Goal: Task Accomplishment & Management: Manage account settings

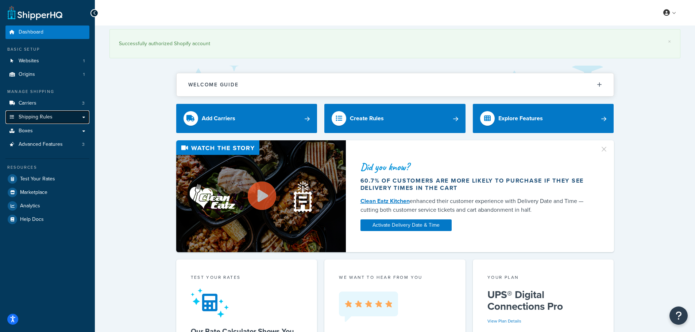
click at [45, 117] on span "Shipping Rules" at bounding box center [36, 117] width 34 height 6
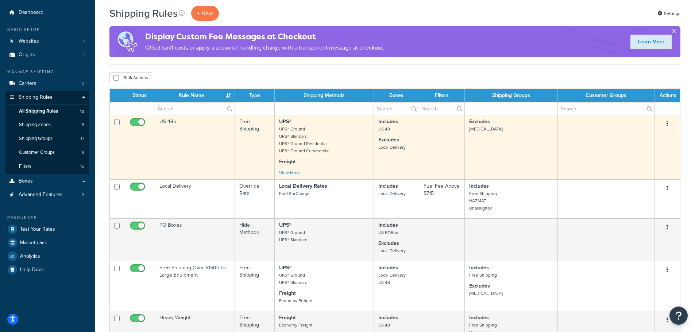
scroll to position [73, 0]
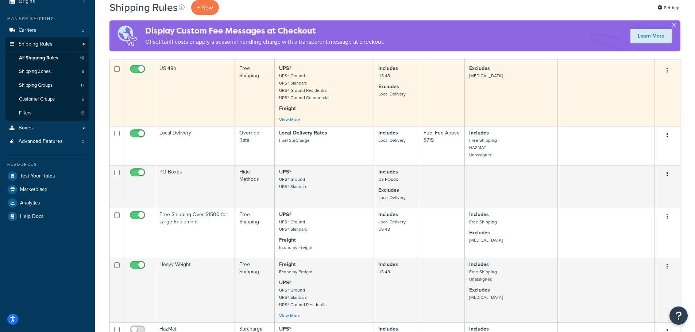
click at [214, 86] on td "US 48b" at bounding box center [195, 94] width 80 height 65
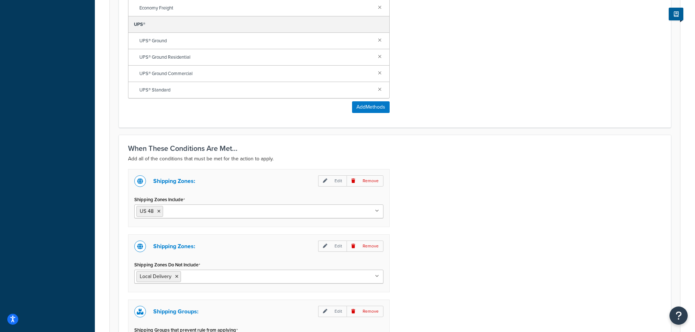
scroll to position [474, 0]
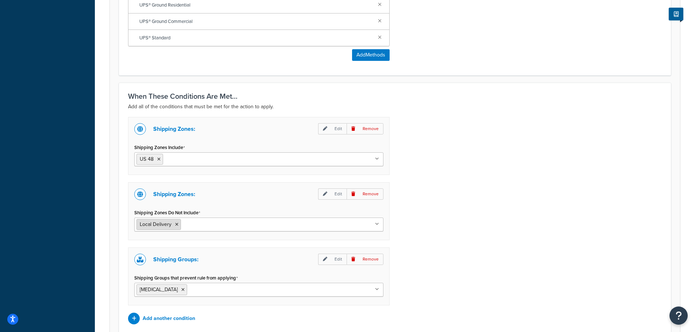
click at [176, 225] on icon at bounding box center [176, 225] width 3 height 4
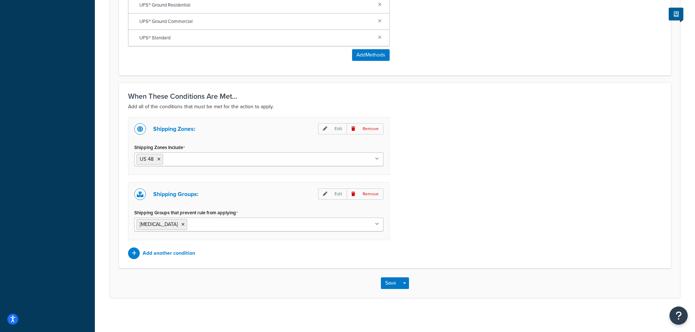
click at [437, 156] on div "Shipping Zones: Edit Remove Shipping Zones Include US 48 US APO US California L…" at bounding box center [395, 188] width 545 height 142
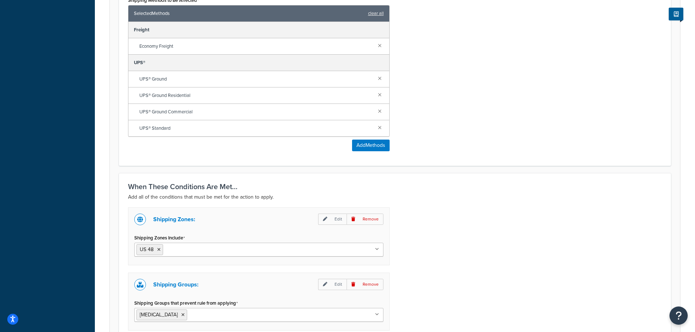
scroll to position [477, 0]
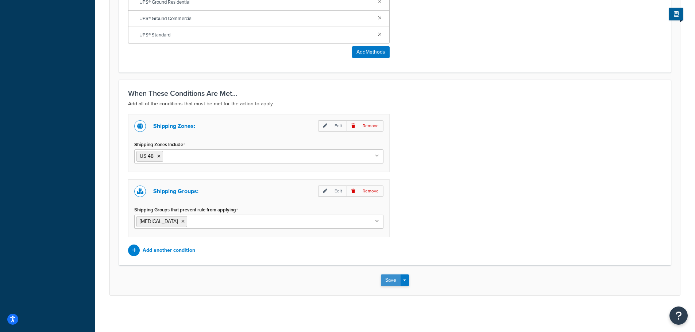
click at [393, 280] on button "Save" at bounding box center [391, 281] width 20 height 12
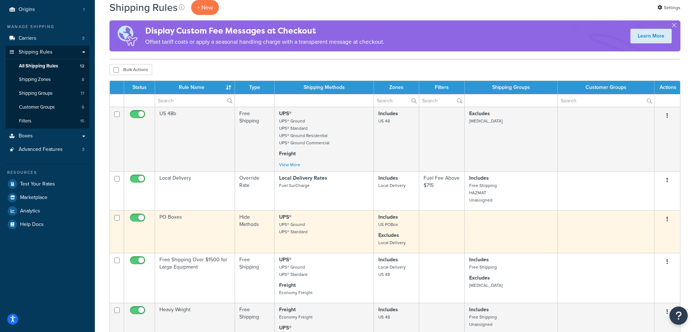
scroll to position [146, 0]
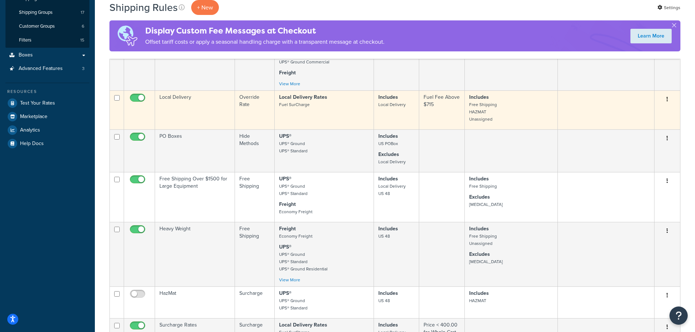
click at [142, 96] on input "checkbox" at bounding box center [138, 99] width 20 height 9
checkbox input "false"
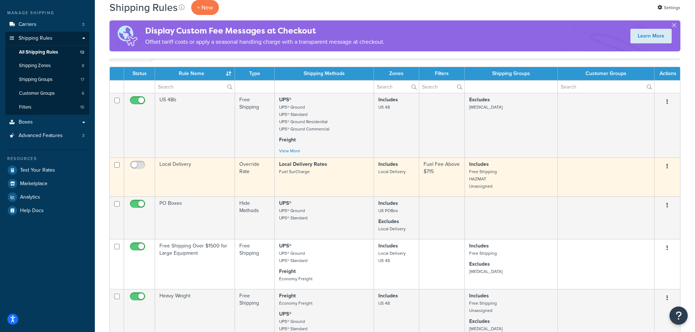
scroll to position [73, 0]
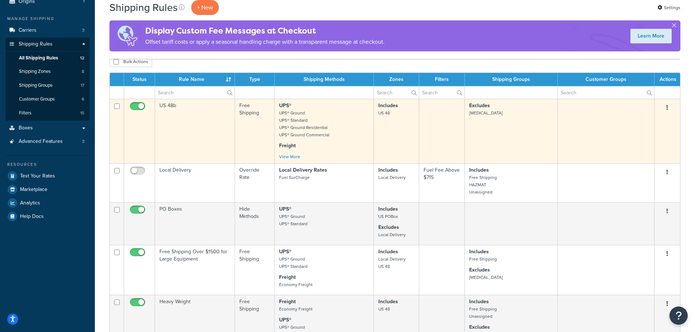
click at [205, 130] on td "US 48b" at bounding box center [195, 131] width 80 height 65
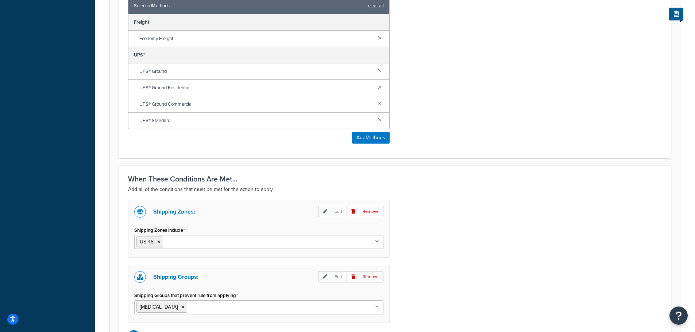
scroll to position [474, 0]
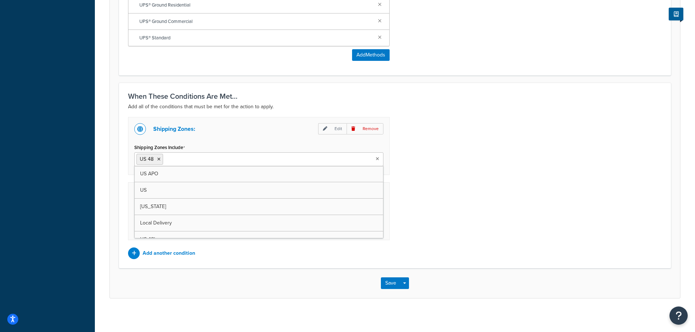
click at [219, 159] on input "Shipping Zones Include" at bounding box center [197, 159] width 65 height 8
click at [512, 147] on div "Shipping Zones: Edit Remove Shipping Zones Include US 48 Local Delivery US APO …" at bounding box center [395, 188] width 545 height 142
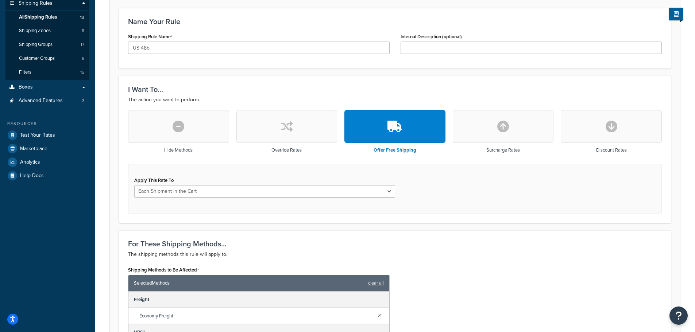
scroll to position [36, 0]
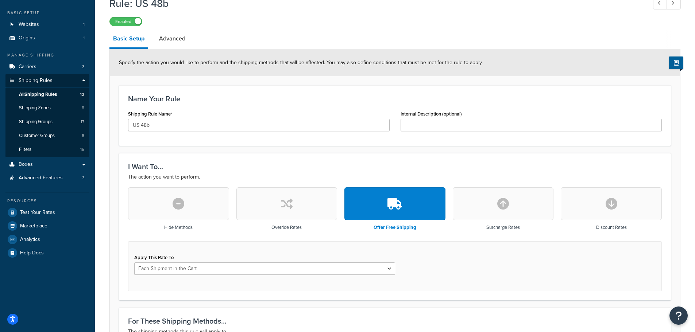
click at [181, 38] on link "Advanced" at bounding box center [172, 39] width 34 height 18
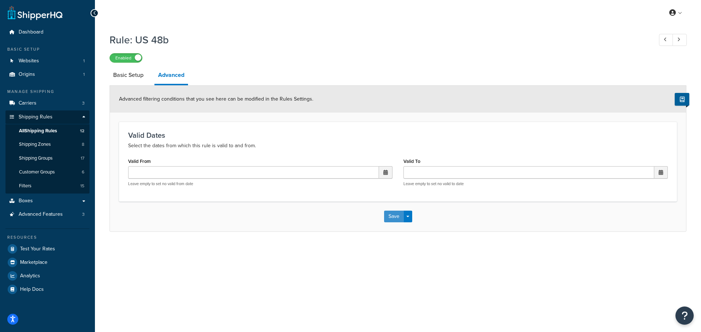
click at [393, 217] on button "Save" at bounding box center [394, 217] width 20 height 12
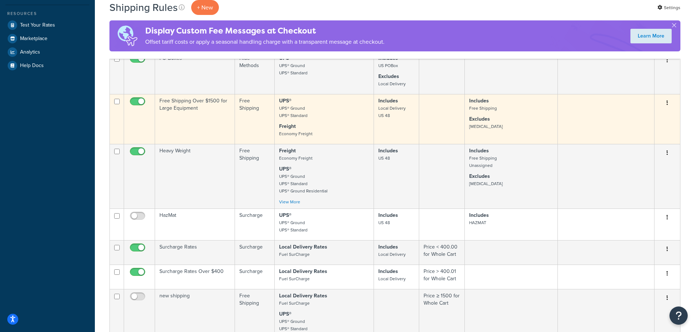
scroll to position [292, 0]
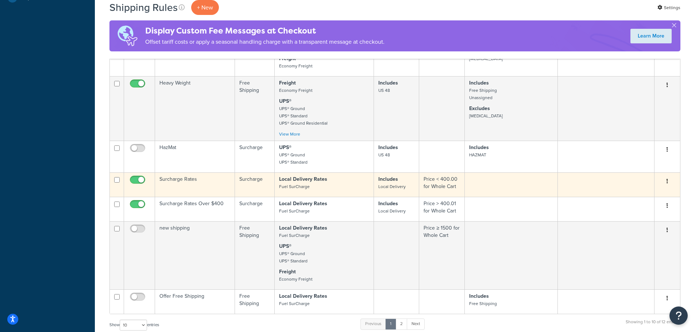
click at [144, 178] on input "checkbox" at bounding box center [138, 181] width 20 height 9
checkbox input "false"
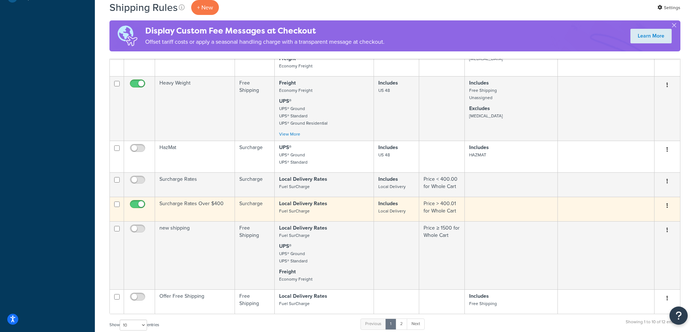
click at [142, 202] on input "checkbox" at bounding box center [138, 206] width 20 height 9
checkbox input "false"
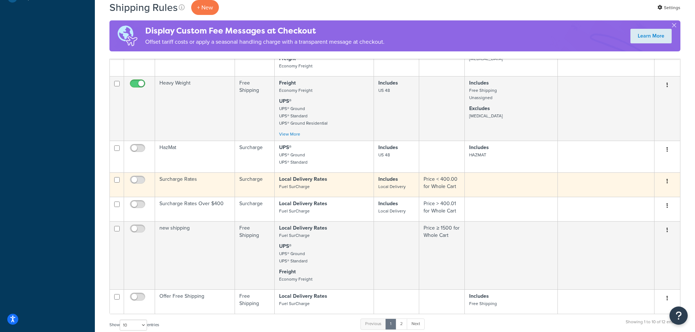
scroll to position [438, 0]
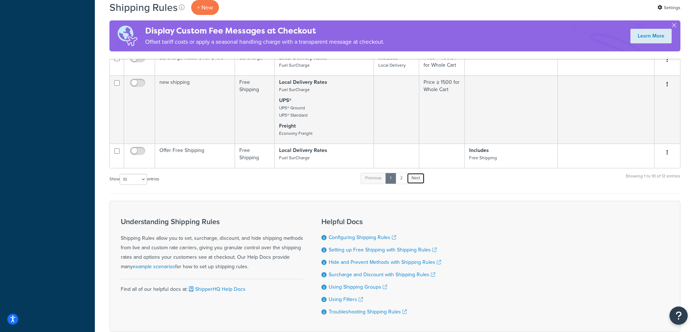
click at [417, 178] on link "Next" at bounding box center [416, 178] width 18 height 11
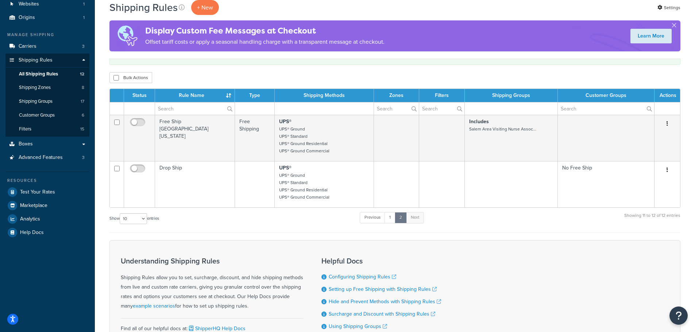
scroll to position [0, 0]
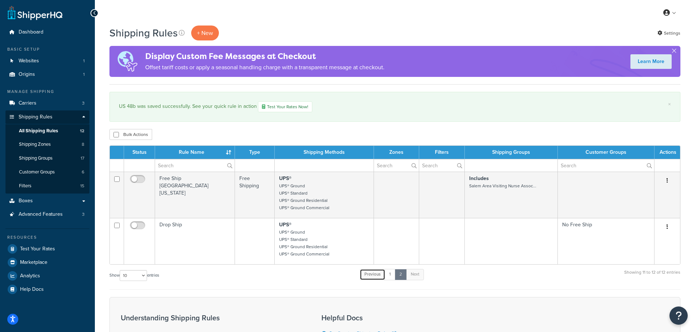
click at [375, 273] on link "Previous" at bounding box center [373, 274] width 26 height 11
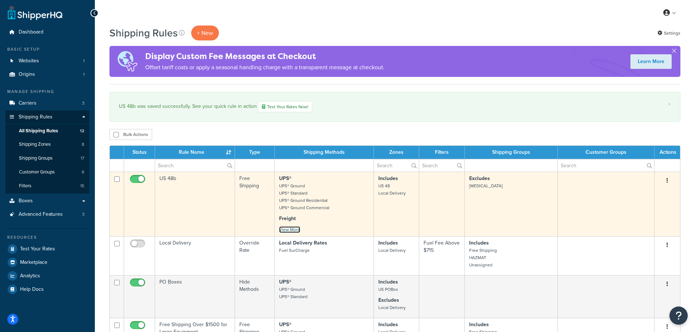
click at [296, 230] on link "View More" at bounding box center [289, 230] width 21 height 7
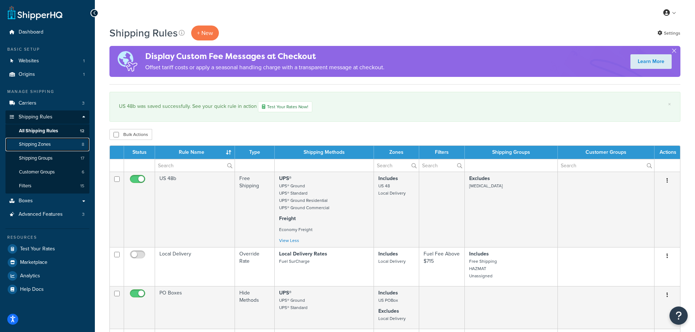
click at [28, 146] on span "Shipping Zones" at bounding box center [35, 145] width 32 height 6
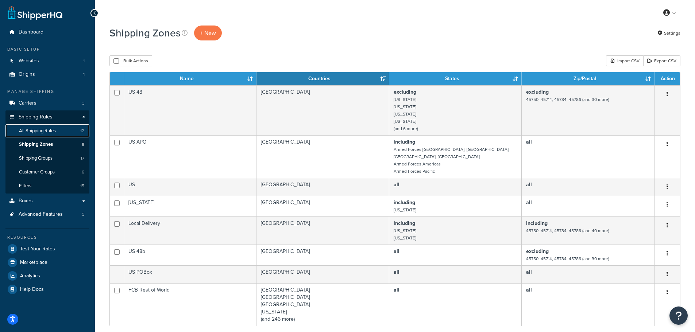
click at [44, 132] on span "All Shipping Rules" at bounding box center [37, 131] width 37 height 6
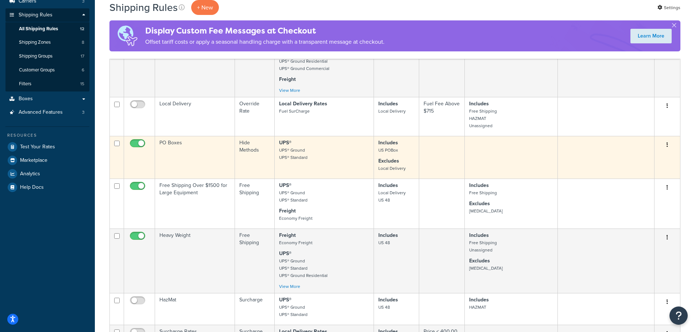
scroll to position [109, 0]
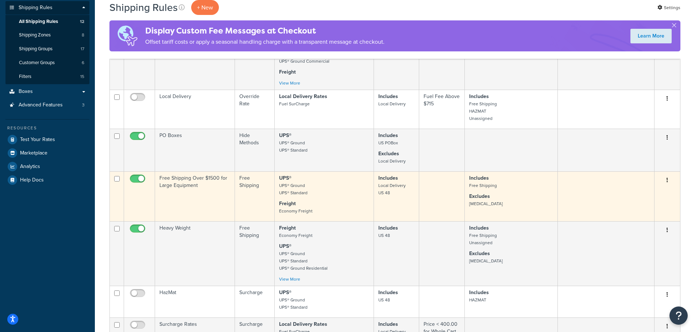
click at [208, 197] on td "Free Shipping Over $1500 for Large Equipment" at bounding box center [195, 196] width 80 height 50
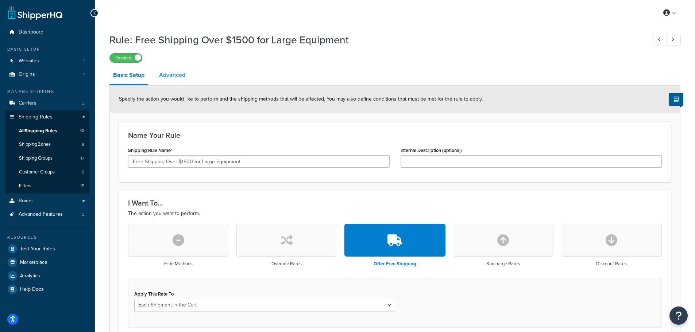
click at [177, 77] on link "Advanced" at bounding box center [172, 75] width 34 height 18
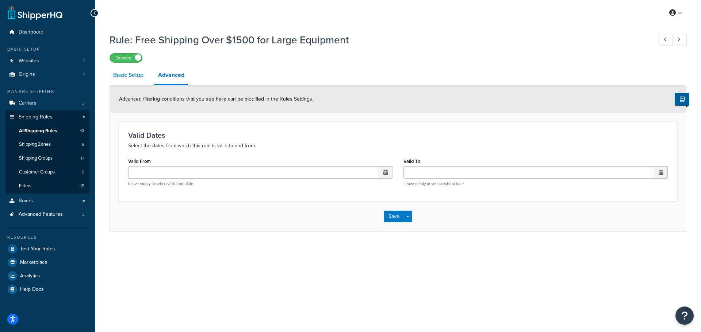
click at [117, 76] on link "Basic Setup" at bounding box center [128, 75] width 38 height 18
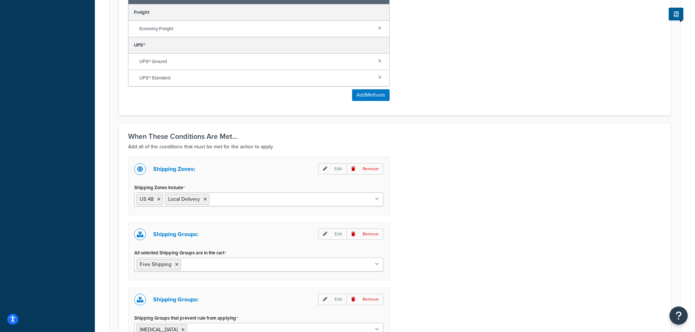
scroll to position [510, 0]
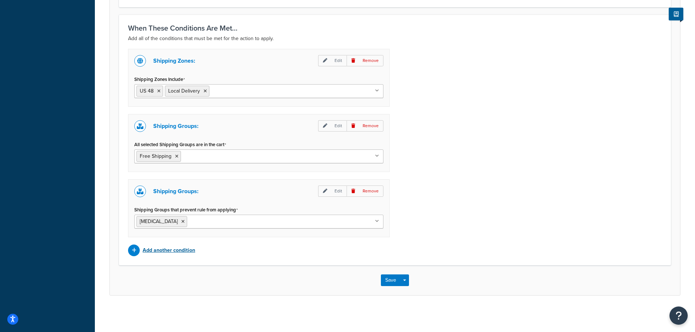
click at [174, 251] on p "Add another condition" at bounding box center [169, 251] width 53 height 10
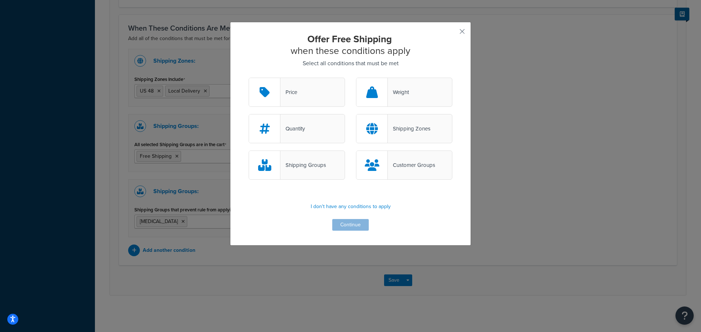
click at [398, 94] on div "Weight" at bounding box center [397, 92] width 21 height 10
click at [0, 0] on input "Weight" at bounding box center [0, 0] width 0 height 0
click at [358, 228] on button "Continue" at bounding box center [350, 225] width 36 height 12
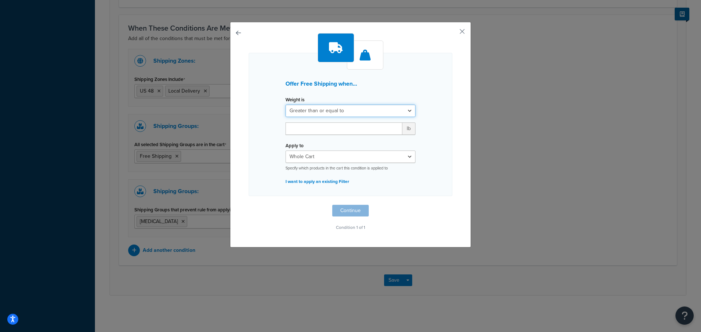
click at [408, 112] on select "Greater than or equal to Between or equal to Less than or equal to" at bounding box center [350, 111] width 130 height 12
click at [285, 105] on select "Greater than or equal to Between or equal to Less than or equal to" at bounding box center [350, 111] width 130 height 12
click at [346, 131] on input "number" at bounding box center [343, 129] width 117 height 12
type input "150"
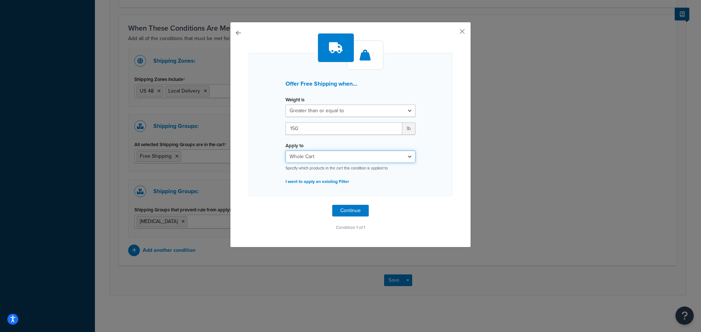
click at [405, 159] on select "Whole Cart Everything in Shipping Group Everything at Origin Each Item within S…" at bounding box center [350, 157] width 130 height 12
click at [421, 144] on div "Offer Free Shipping when... Weight is Greater than or equal to Between or equal…" at bounding box center [350, 124] width 204 height 143
click at [452, 33] on button "button" at bounding box center [451, 34] width 2 height 2
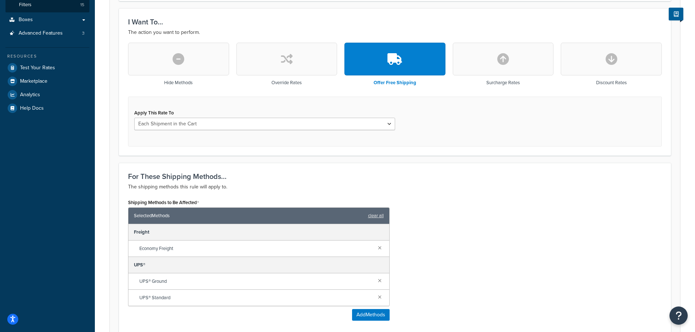
scroll to position [35, 0]
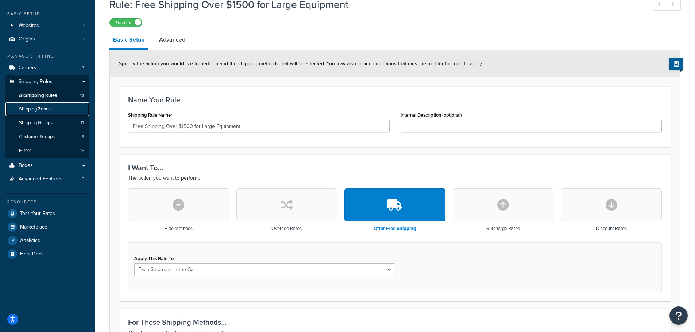
click at [40, 111] on span "Shipping Zones" at bounding box center [35, 109] width 32 height 6
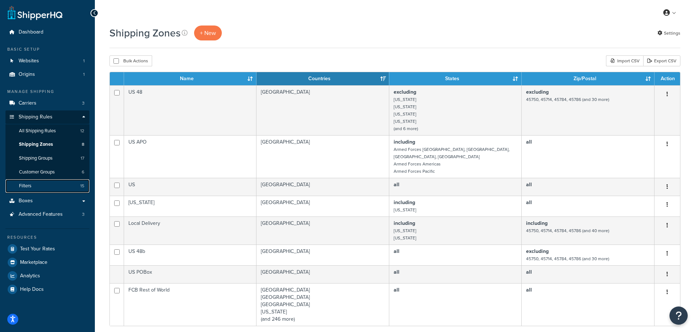
click at [25, 187] on span "Filters" at bounding box center [25, 186] width 12 height 6
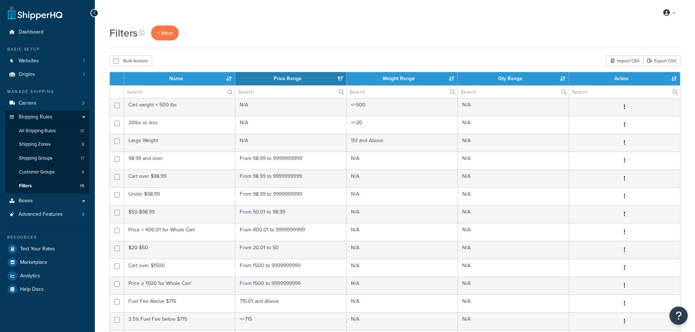
select select "15"
click at [57, 129] on link "All Shipping Rules 12" at bounding box center [47, 130] width 84 height 13
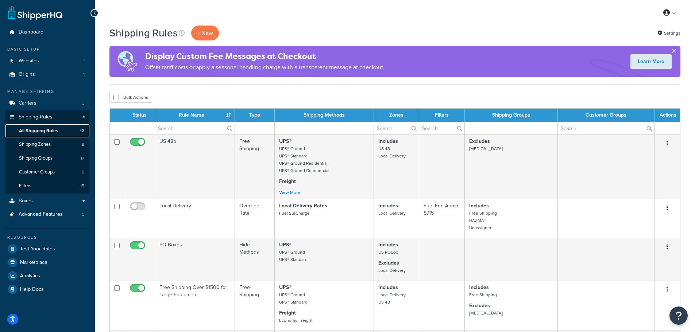
drag, startPoint x: 38, startPoint y: 130, endPoint x: 7, endPoint y: 137, distance: 32.4
click at [7, 137] on link "All Shipping Rules 12" at bounding box center [47, 130] width 84 height 13
click at [13, 113] on link "Shipping Rules" at bounding box center [47, 117] width 84 height 13
click at [26, 144] on span "Shipping Zones" at bounding box center [35, 145] width 32 height 6
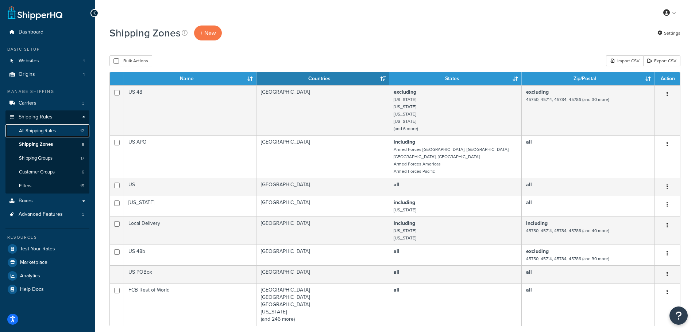
click at [31, 128] on span "All Shipping Rules" at bounding box center [37, 131] width 37 height 6
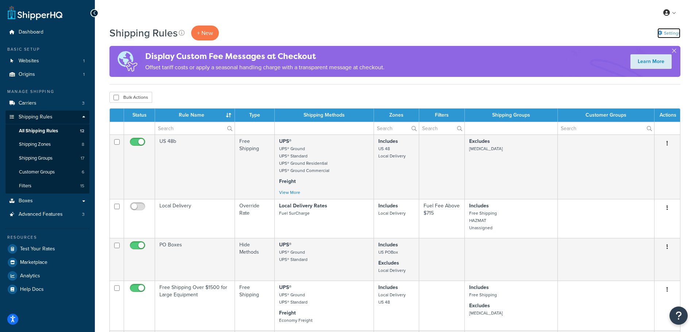
click at [672, 32] on link "Settings" at bounding box center [668, 33] width 23 height 10
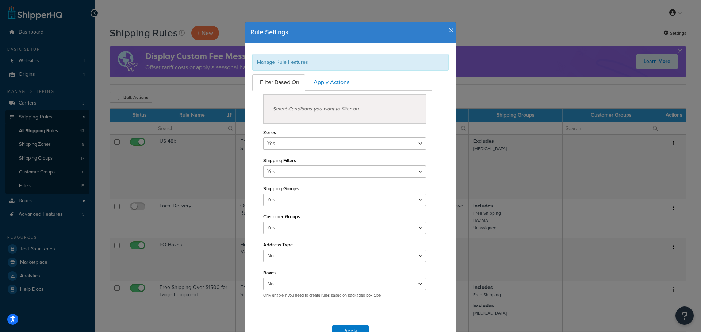
click at [448, 27] on div "Rule Settings" at bounding box center [350, 32] width 211 height 21
click at [448, 28] on icon "button" at bounding box center [450, 30] width 5 height 7
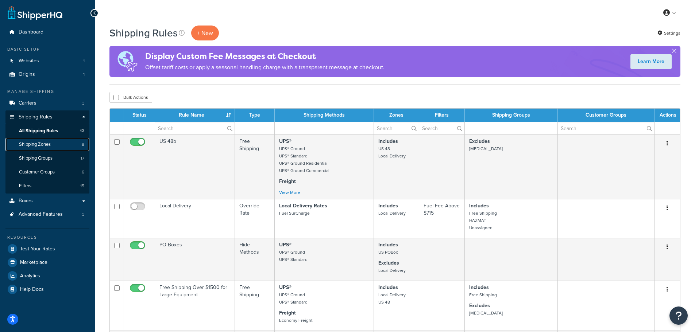
click at [46, 145] on span "Shipping Zones" at bounding box center [35, 145] width 32 height 6
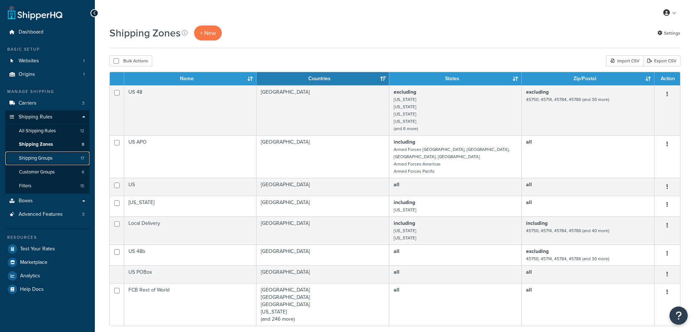
click at [48, 159] on span "Shipping Groups" at bounding box center [36, 158] width 34 height 6
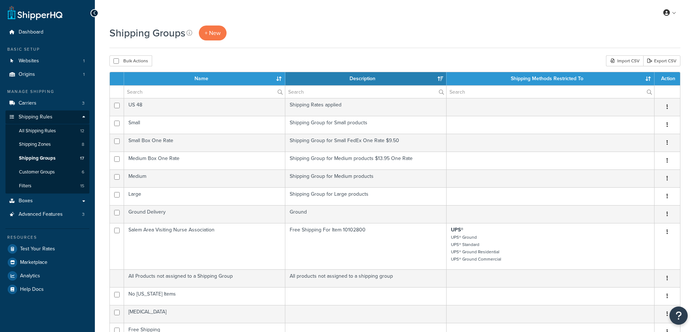
select select "15"
click at [49, 173] on span "Customer Groups" at bounding box center [37, 172] width 36 height 6
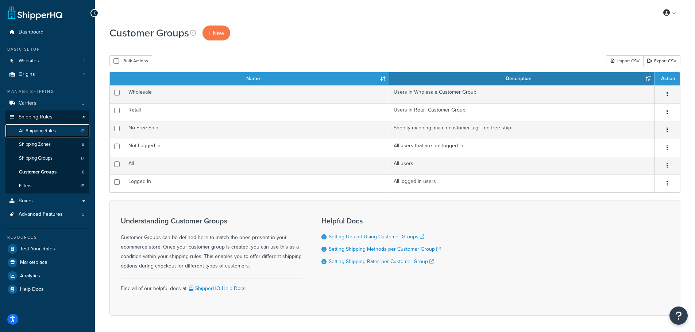
click at [28, 130] on span "All Shipping Rules" at bounding box center [37, 131] width 37 height 6
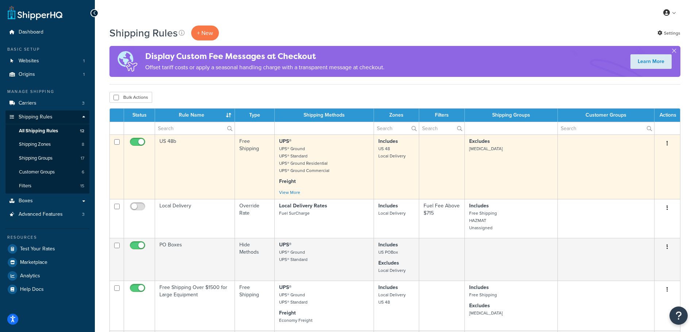
click at [213, 189] on td "US 48b" at bounding box center [195, 167] width 80 height 65
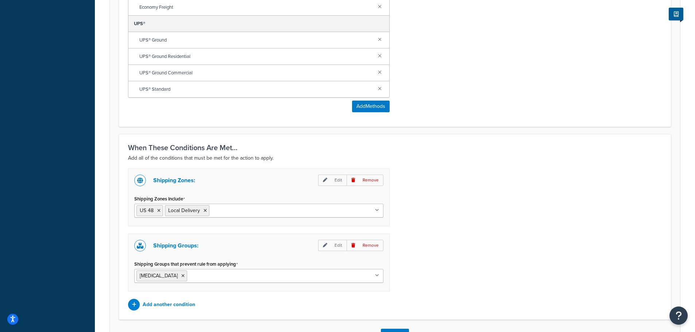
scroll to position [477, 0]
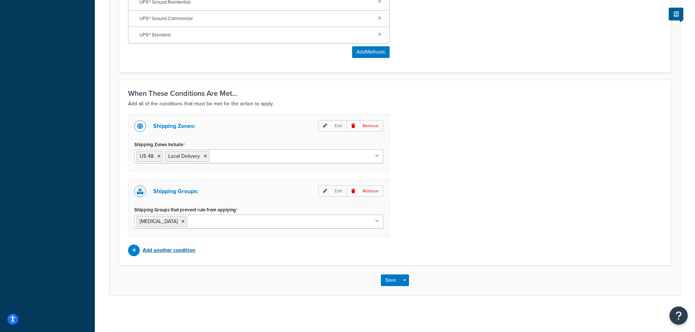
click at [193, 252] on p "Add another condition" at bounding box center [169, 251] width 53 height 10
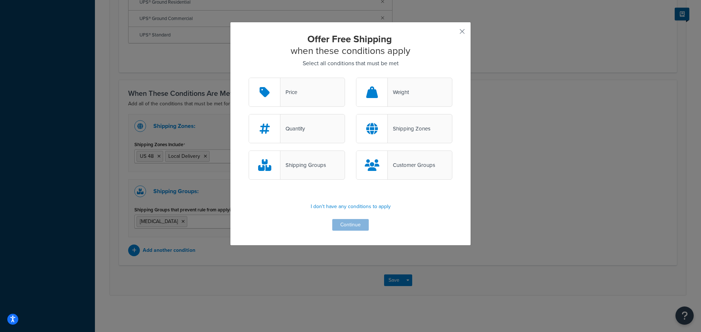
click at [398, 171] on div "Customer Groups" at bounding box center [404, 165] width 96 height 29
click at [0, 0] on input "Customer Groups" at bounding box center [0, 0] width 0 height 0
click at [452, 33] on button "button" at bounding box center [451, 34] width 2 height 2
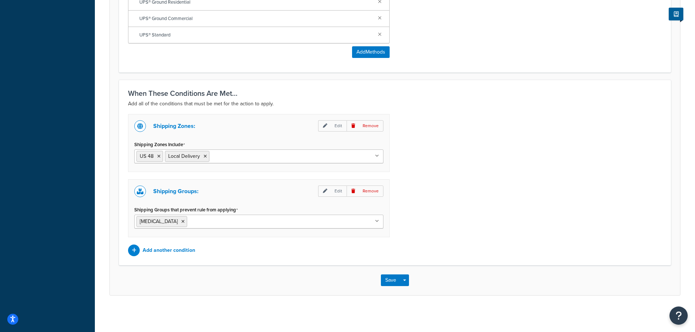
click at [525, 215] on div "Shipping Zones: Edit Remove Shipping Zones Include US 48 Local Delivery US APO …" at bounding box center [395, 185] width 545 height 142
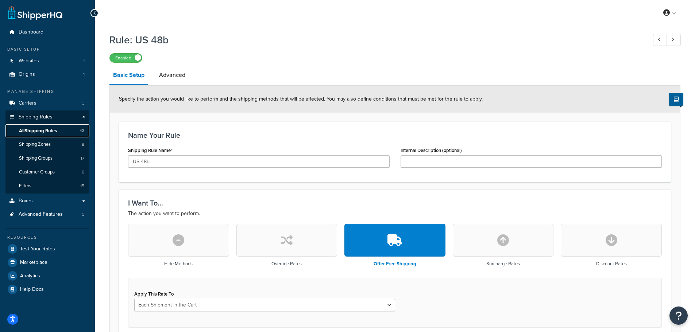
click at [40, 132] on span "All Shipping Rules" at bounding box center [38, 131] width 38 height 6
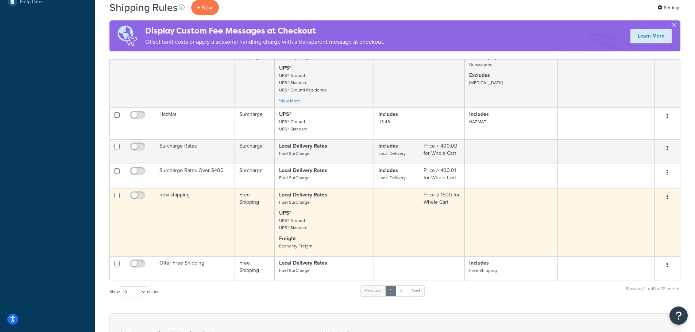
scroll to position [292, 0]
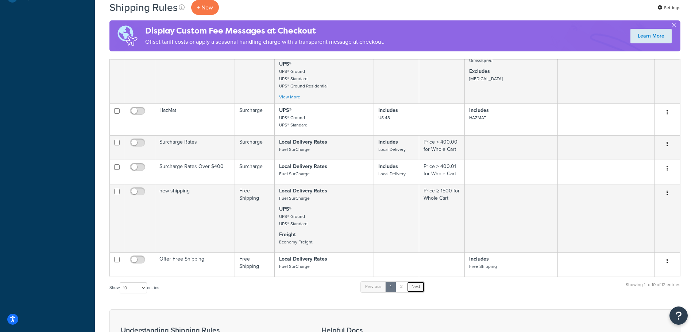
click at [424, 286] on link "Next" at bounding box center [416, 287] width 18 height 11
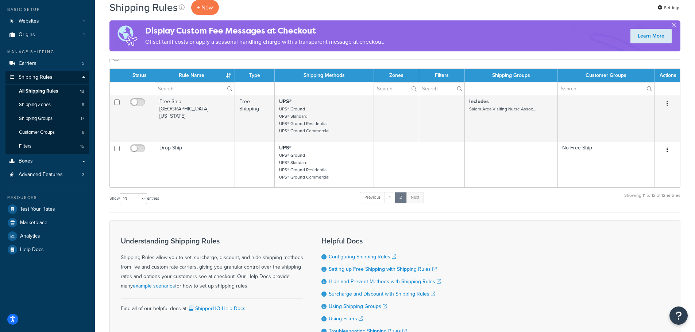
scroll to position [30, 0]
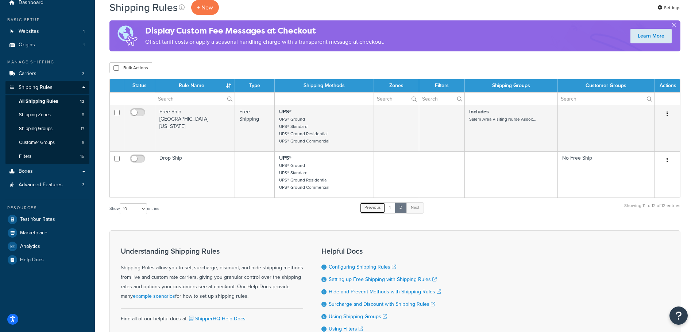
click at [378, 210] on link "Previous" at bounding box center [373, 207] width 26 height 11
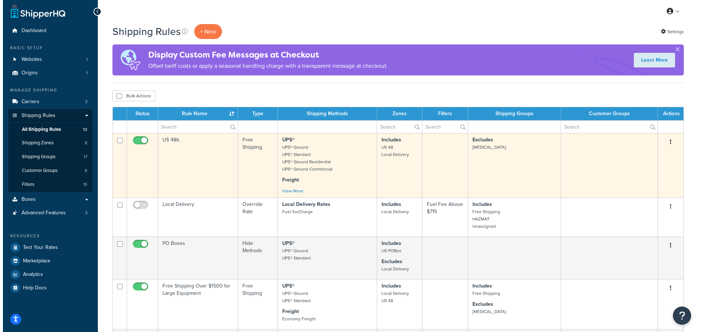
scroll to position [0, 0]
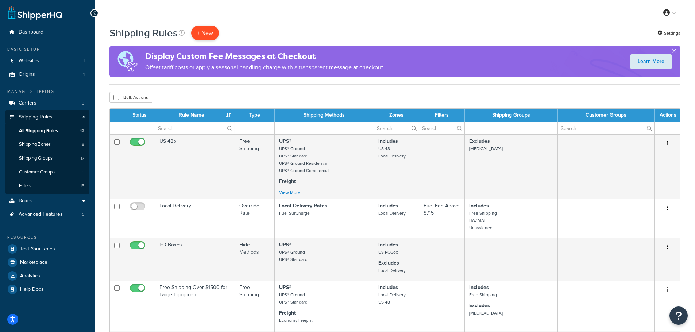
click at [209, 35] on p "+ New" at bounding box center [205, 33] width 28 height 15
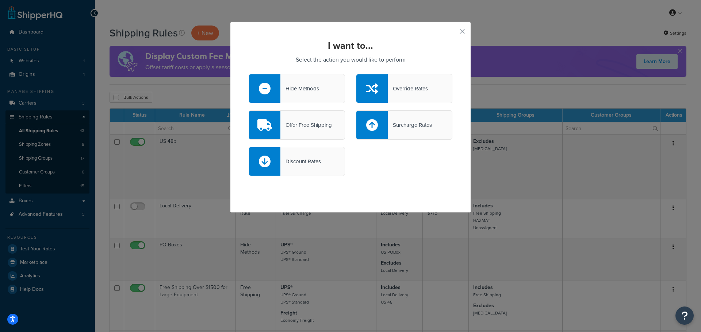
click at [310, 93] on div "Hide Methods" at bounding box center [299, 89] width 39 height 10
click at [0, 0] on input "Hide Methods" at bounding box center [0, 0] width 0 height 0
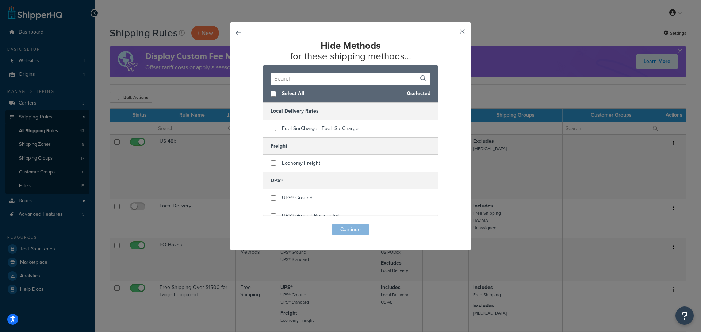
click at [452, 33] on button "button" at bounding box center [451, 34] width 2 height 2
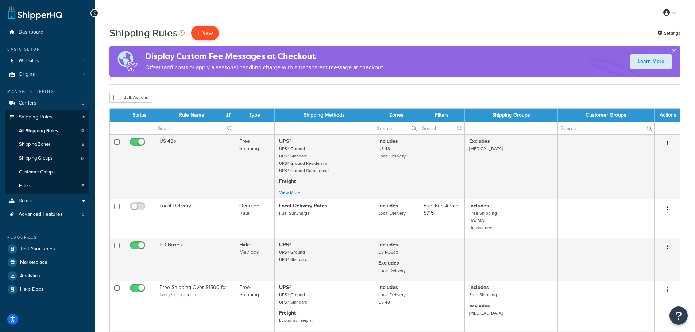
click at [209, 31] on p "+ New" at bounding box center [205, 33] width 28 height 15
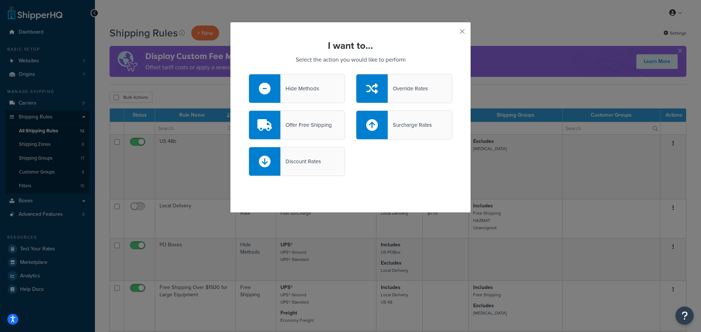
click at [423, 82] on div "Override Rates" at bounding box center [404, 88] width 96 height 29
click at [0, 0] on input "Override Rates" at bounding box center [0, 0] width 0 height 0
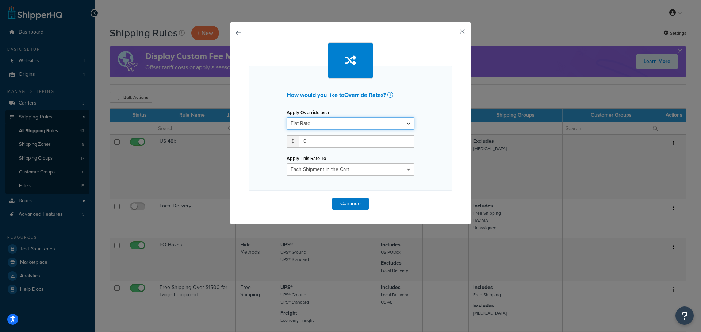
click at [351, 124] on select "Flat Rate Percentage Flat Rate & Percentage" at bounding box center [350, 123] width 128 height 12
click at [286, 117] on select "Flat Rate Percentage Flat Rate & Percentage" at bounding box center [350, 123] width 128 height 12
click at [359, 170] on select "Each Shipment in the Cart Each Shipping Group in the Cart Each Item within a Sh…" at bounding box center [350, 169] width 128 height 12
drag, startPoint x: 344, startPoint y: 159, endPoint x: 343, endPoint y: 151, distance: 7.5
click at [344, 159] on div "Apply This Rate To Each Shipment in the Cart Each Shipping Group in the Cart Ea…" at bounding box center [350, 164] width 128 height 23
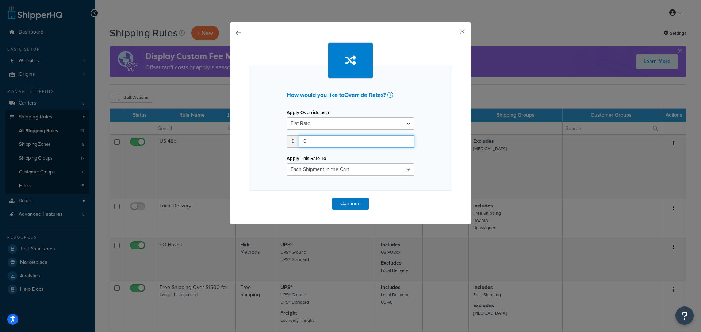
click at [340, 143] on input "0" at bounding box center [356, 141] width 116 height 12
click at [343, 127] on select "Flat Rate Percentage Flat Rate & Percentage" at bounding box center [350, 123] width 128 height 12
select select "PERCENTAGE"
click at [286, 117] on select "Flat Rate Percentage Flat Rate & Percentage" at bounding box center [350, 123] width 128 height 12
click at [382, 143] on select "Order Value" at bounding box center [385, 141] width 58 height 12
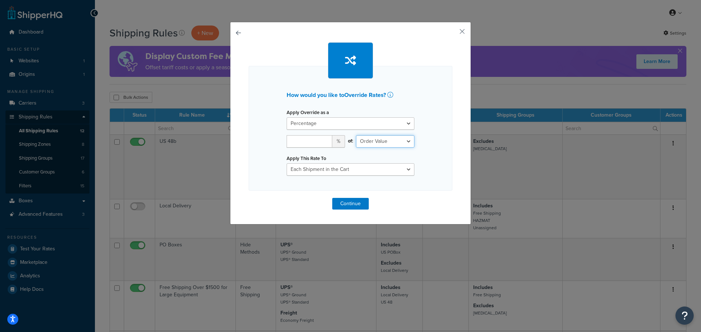
click at [384, 142] on select "Order Value" at bounding box center [385, 141] width 58 height 12
click at [319, 141] on input "1" at bounding box center [309, 141] width 46 height 12
type input "100"
click at [375, 170] on select "Each Shipment in the Cart Each Shipping Group in the Cart Each Item within a Sh…" at bounding box center [350, 169] width 128 height 12
click at [286, 163] on select "Each Shipment in the Cart Each Shipping Group in the Cart Each Item within a Sh…" at bounding box center [350, 169] width 128 height 12
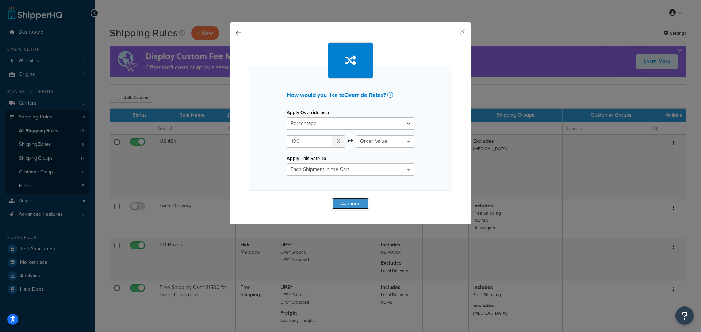
click at [357, 202] on button "Continue" at bounding box center [350, 204] width 36 height 12
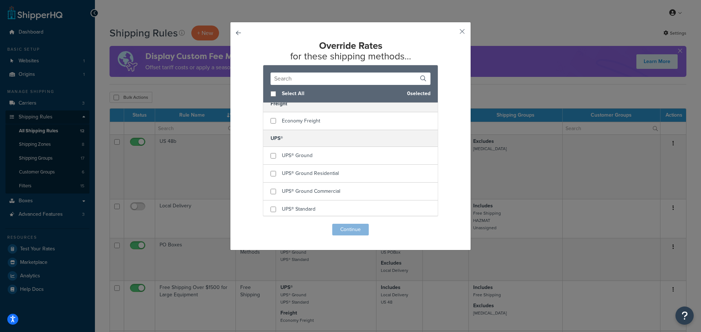
scroll to position [44, 0]
click at [270, 208] on input "checkbox" at bounding box center [272, 207] width 5 height 5
checkbox input "true"
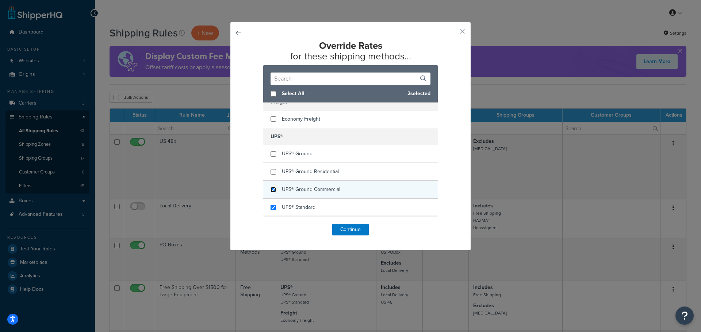
click at [270, 192] on input "checkbox" at bounding box center [272, 189] width 5 height 5
checkbox input "true"
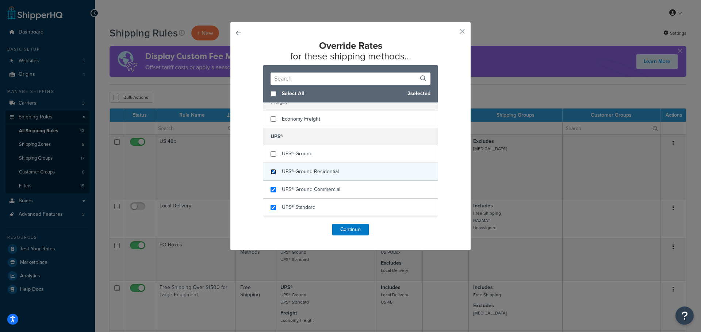
click at [270, 172] on input "checkbox" at bounding box center [272, 171] width 5 height 5
checkbox input "true"
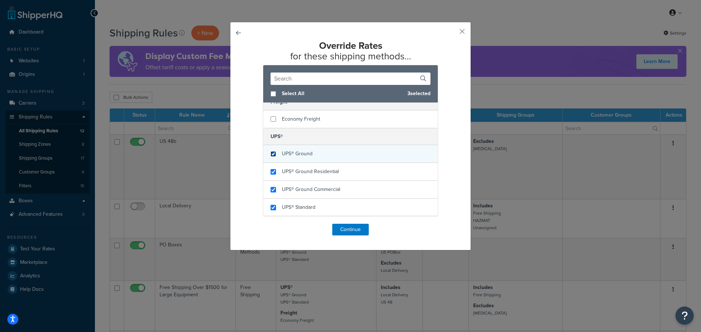
click at [271, 153] on input "checkbox" at bounding box center [272, 153] width 5 height 5
checkbox input "true"
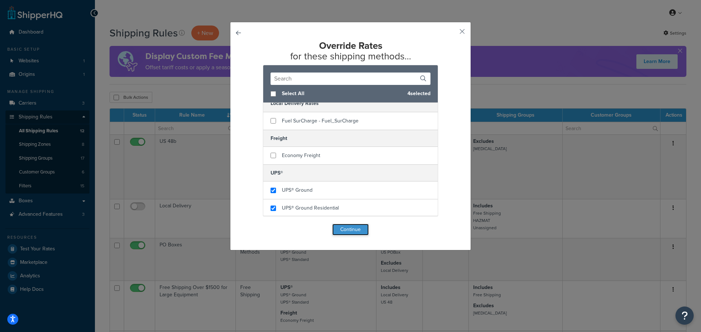
click at [340, 228] on button "Continue" at bounding box center [350, 230] width 36 height 12
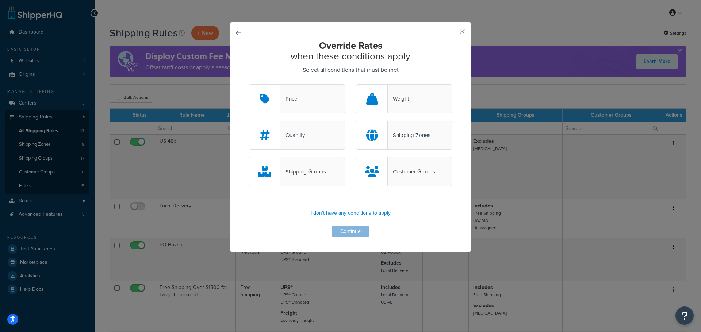
click at [408, 167] on div "Customer Groups" at bounding box center [410, 172] width 47 height 10
click at [0, 0] on input "Customer Groups" at bounding box center [0, 0] width 0 height 0
click at [355, 234] on button "Continue" at bounding box center [350, 232] width 36 height 12
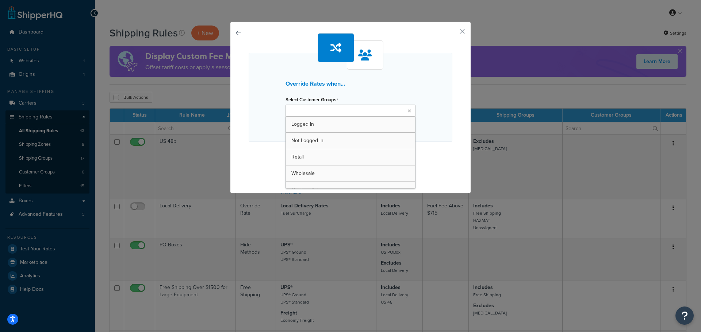
click at [373, 108] on ul at bounding box center [350, 111] width 130 height 12
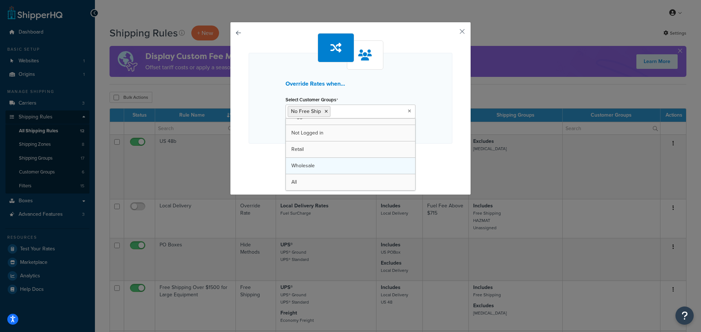
scroll to position [9, 0]
click at [438, 101] on div "Override Rates when... Select Customer Groups No Free Ship Logged In Not Logged…" at bounding box center [350, 98] width 204 height 91
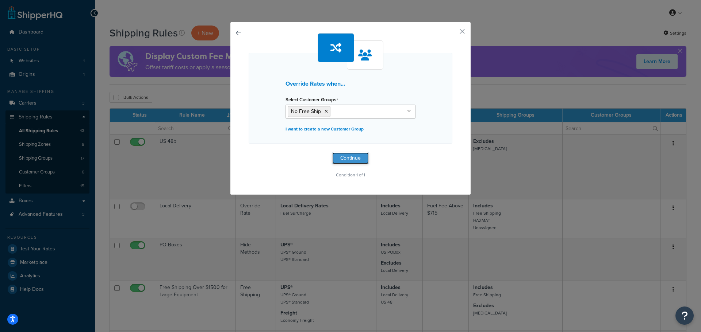
click at [362, 158] on button "Continue" at bounding box center [350, 159] width 36 height 12
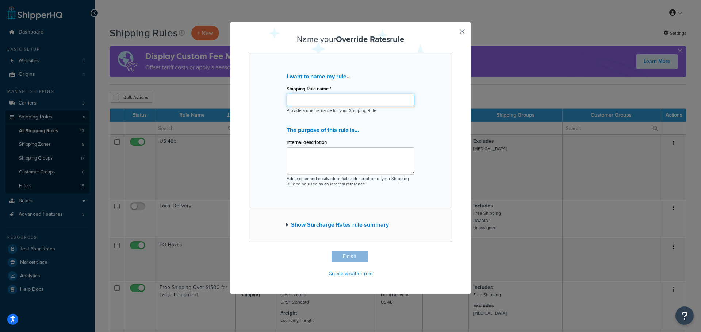
click at [386, 104] on input "Shipping Rule name *" at bounding box center [350, 100] width 128 height 12
type input "No Free Ship"
click at [386, 162] on textarea "Internal description" at bounding box center [350, 160] width 128 height 27
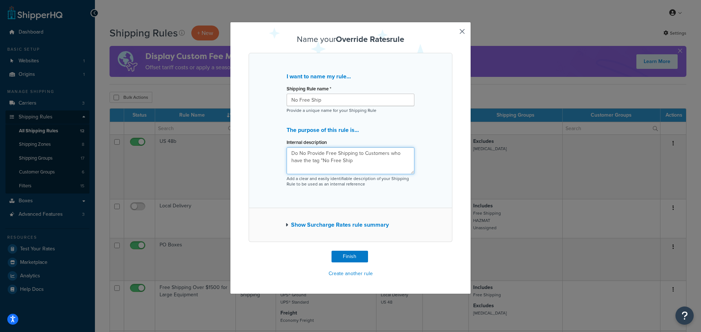
drag, startPoint x: 349, startPoint y: 160, endPoint x: 320, endPoint y: 163, distance: 28.9
click at [320, 163] on textarea "Do No Provide Free Shipping to Customers who have the tag "No Free Ship" at bounding box center [350, 160] width 128 height 27
type textarea "Do No Provide Free Shipping to Customers who have the tag "no-free-ship""
click at [285, 223] on icon "button" at bounding box center [286, 225] width 3 height 5
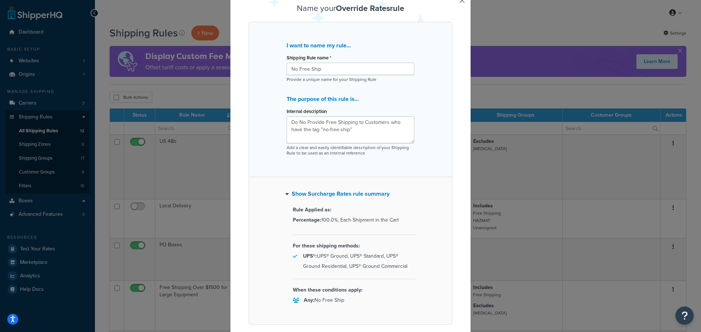
scroll to position [73, 0]
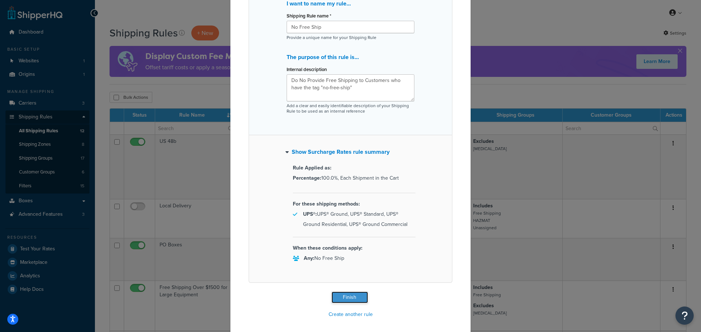
click at [359, 298] on button "Finish" at bounding box center [349, 298] width 36 height 12
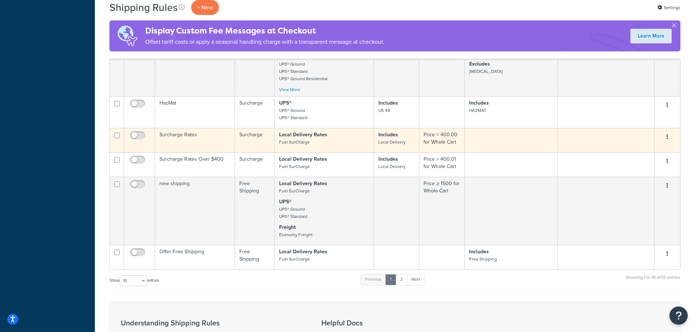
scroll to position [401, 0]
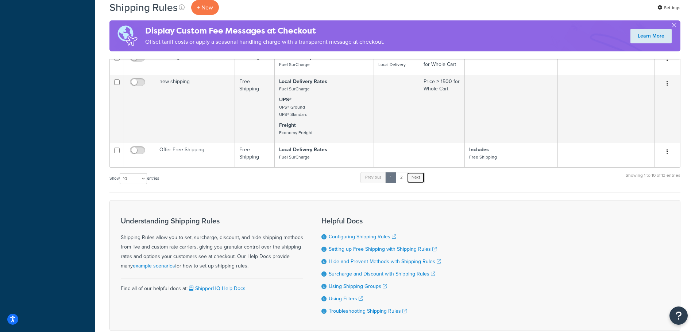
click at [416, 178] on link "Next" at bounding box center [416, 177] width 18 height 11
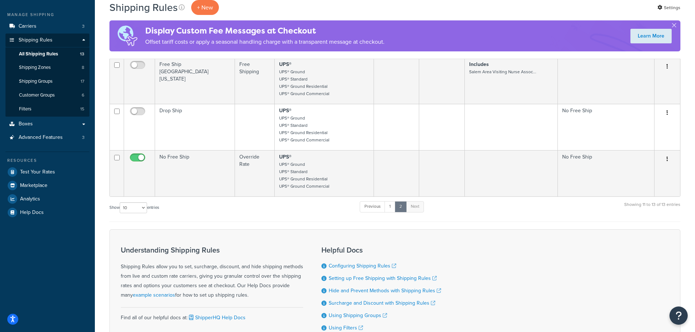
scroll to position [0, 0]
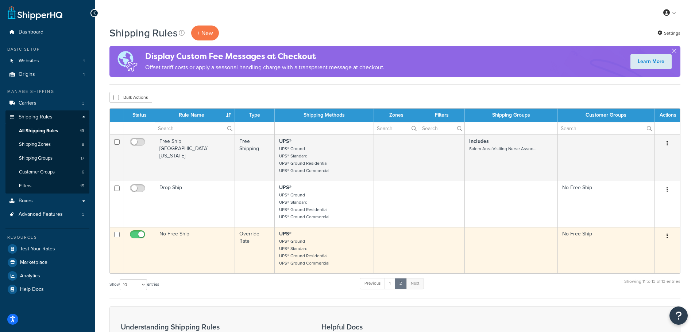
click at [141, 233] on input "checkbox" at bounding box center [138, 236] width 20 height 9
checkbox input "false"
click at [208, 260] on td "No Free Ship" at bounding box center [195, 250] width 80 height 46
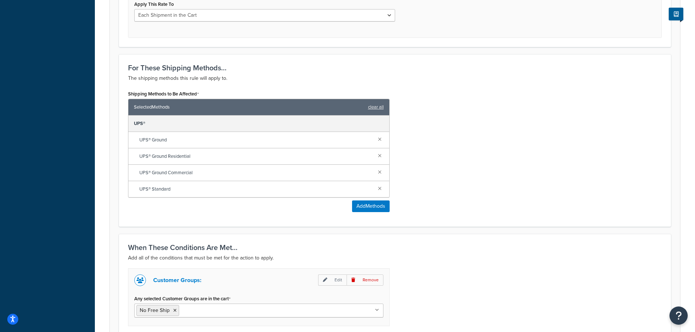
scroll to position [170, 0]
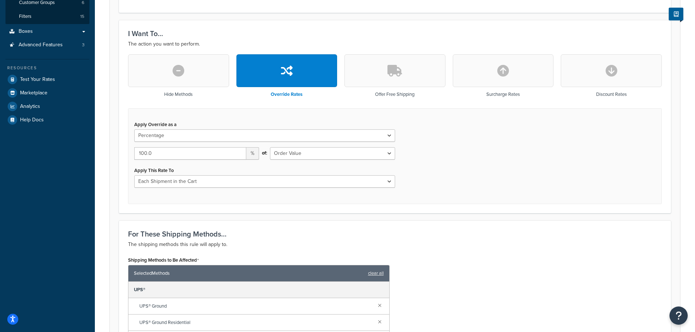
click at [501, 73] on icon "button" at bounding box center [503, 71] width 12 height 12
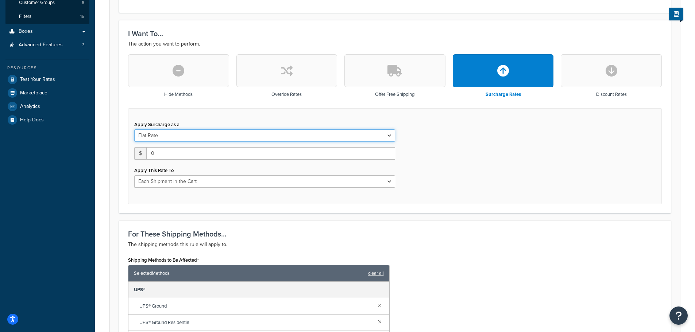
click at [375, 134] on select "Flat Rate Percentage Flat Rate & Percentage" at bounding box center [264, 136] width 261 height 12
select select "PERCENTAGE"
click at [134, 130] on select "Flat Rate Percentage Flat Rate & Percentage" at bounding box center [264, 136] width 261 height 12
select select "ORDER"
type input "100.0"
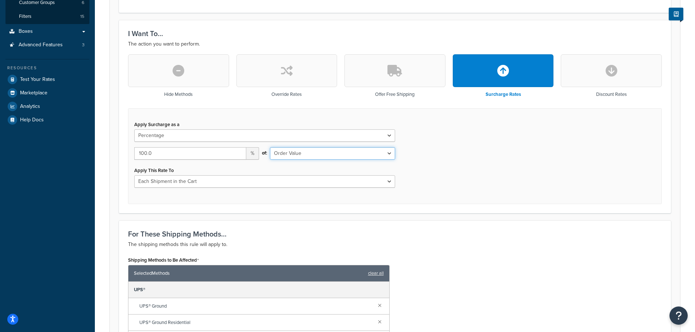
click at [370, 155] on select "Shipping Price Order Value" at bounding box center [332, 153] width 125 height 12
select select "SHIPPING"
click at [270, 147] on select "Shipping Price Order Value" at bounding box center [332, 153] width 125 height 12
click at [466, 167] on div "Apply Surcharge as a Flat Rate Percentage Flat Rate & Percentage 100.0 % of: Sh…" at bounding box center [395, 156] width 534 height 96
click at [371, 182] on select "Each Shipment in the Cart Each Shipping Group in the Cart Each Item within a Sh…" at bounding box center [264, 181] width 261 height 12
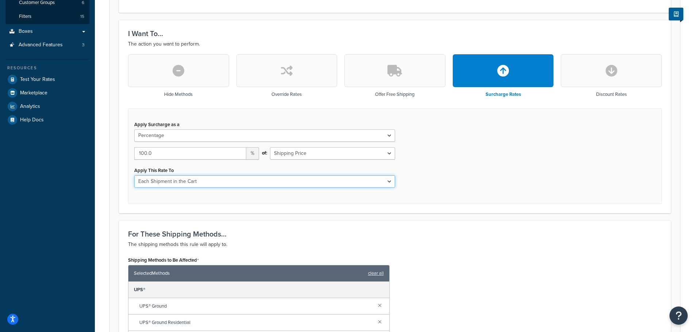
click at [371, 182] on select "Each Shipment in the Cart Each Shipping Group in the Cart Each Item within a Sh…" at bounding box center [264, 181] width 261 height 12
click at [524, 182] on div "Apply Surcharge as a Flat Rate Percentage Flat Rate & Percentage 100.0 % of: Sh…" at bounding box center [395, 156] width 534 height 96
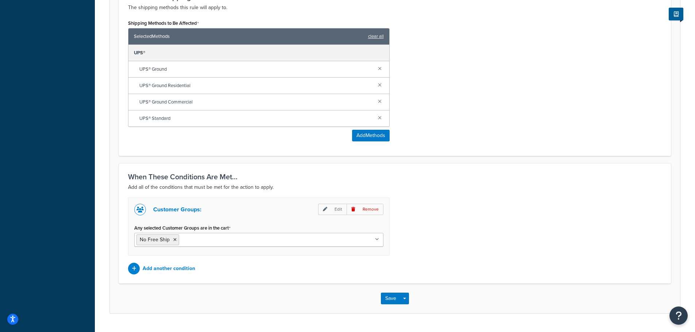
scroll to position [425, 0]
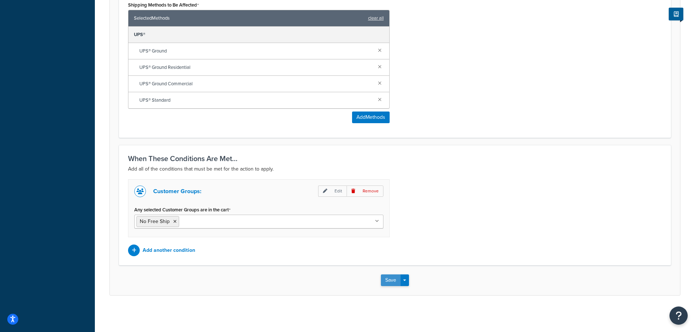
click at [387, 276] on button "Save" at bounding box center [391, 281] width 20 height 12
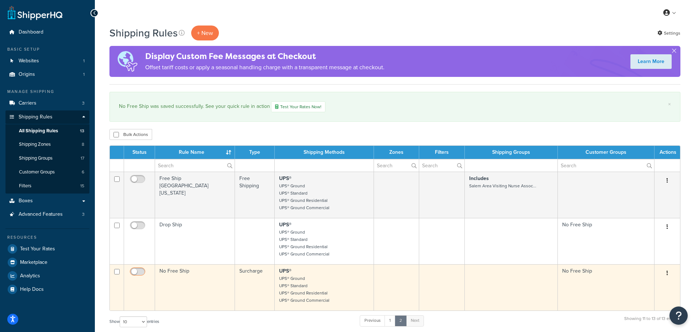
click at [134, 272] on input "checkbox" at bounding box center [138, 273] width 20 height 9
checkbox input "true"
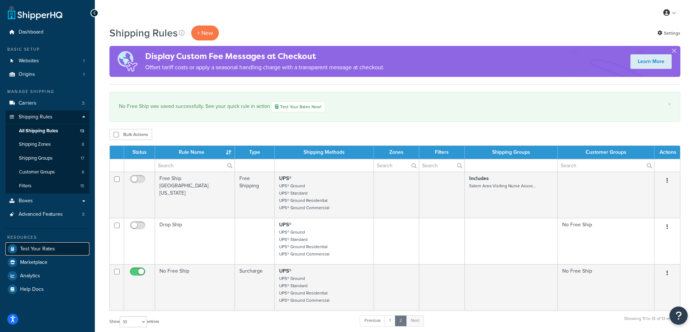
click at [43, 250] on span "Test Your Rates" at bounding box center [37, 249] width 35 height 6
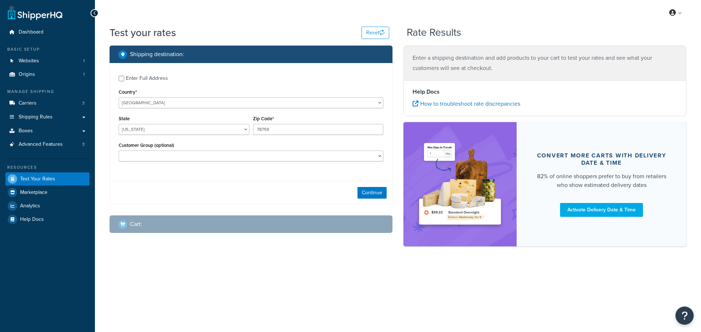
select select "[GEOGRAPHIC_DATA]"
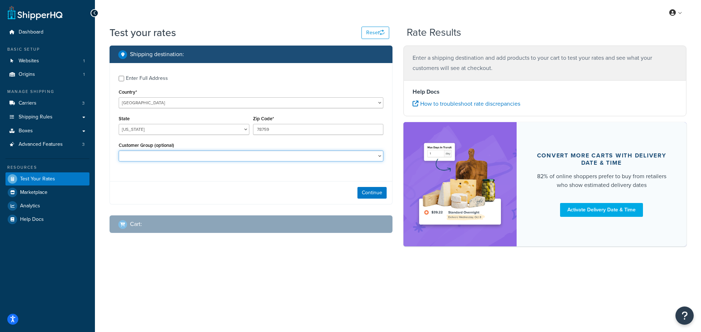
click at [185, 156] on select "Logged In No Free Ship Not Logged in Retail Wholesale" at bounding box center [251, 156] width 265 height 11
select select "No Free Ship"
click at [119, 151] on select "Logged In No Free Ship Not Logged in Retail Wholesale" at bounding box center [251, 156] width 265 height 11
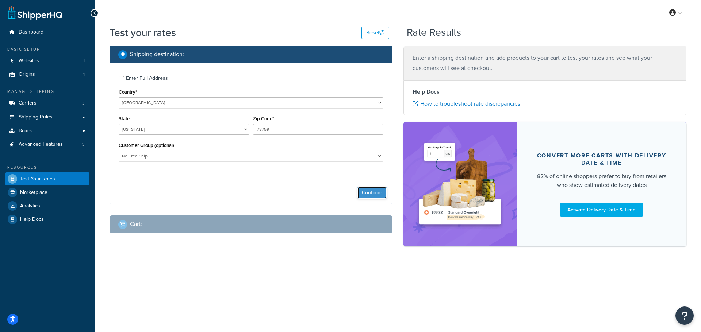
click at [371, 190] on button "Continue" at bounding box center [371, 193] width 29 height 12
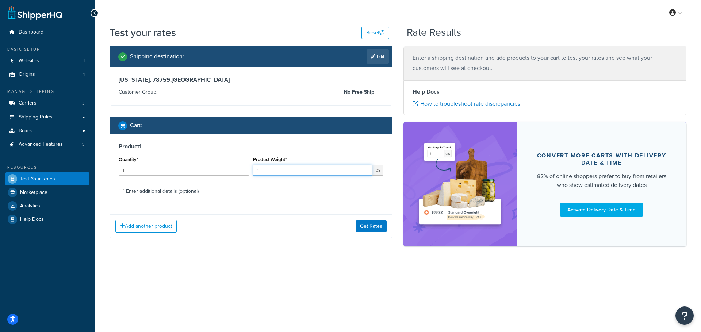
drag, startPoint x: 274, startPoint y: 173, endPoint x: 251, endPoint y: 170, distance: 23.2
click at [251, 170] on div "Product Weight* 1 lbs" at bounding box center [318, 168] width 134 height 27
type input "10"
click at [372, 227] on button "Get Rates" at bounding box center [370, 227] width 31 height 12
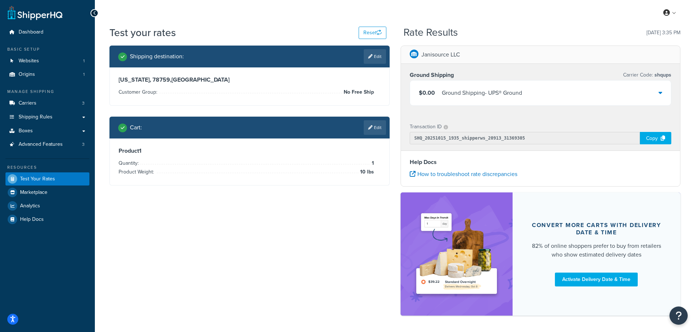
click at [661, 92] on icon at bounding box center [661, 93] width 4 height 6
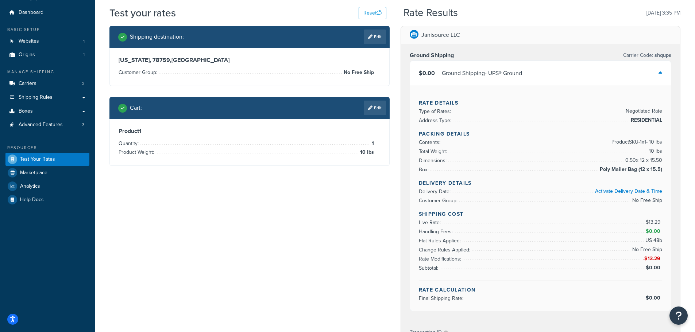
scroll to position [36, 0]
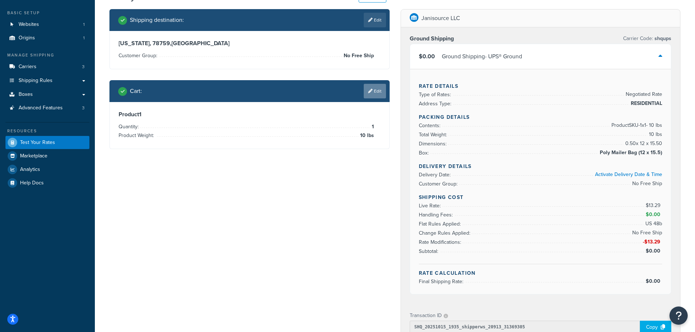
click at [375, 91] on link "Edit" at bounding box center [375, 91] width 22 height 15
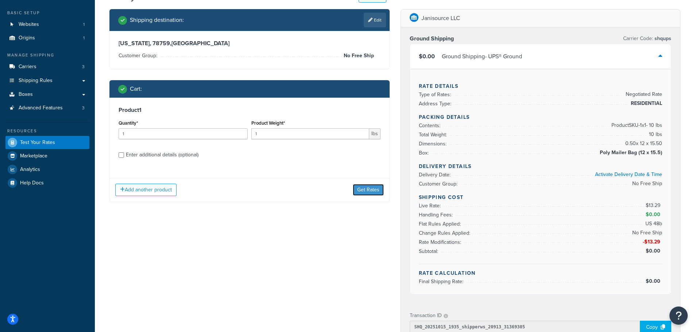
click at [374, 188] on button "Get Rates" at bounding box center [368, 190] width 31 height 12
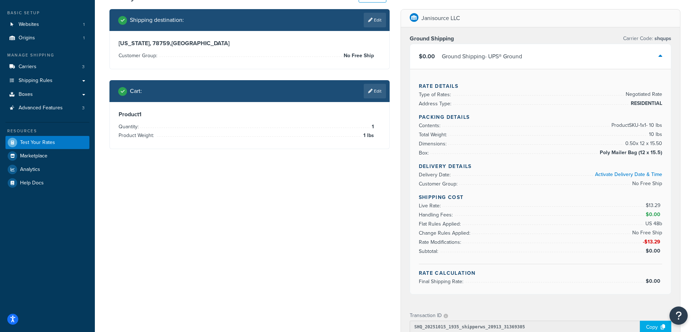
scroll to position [0, 0]
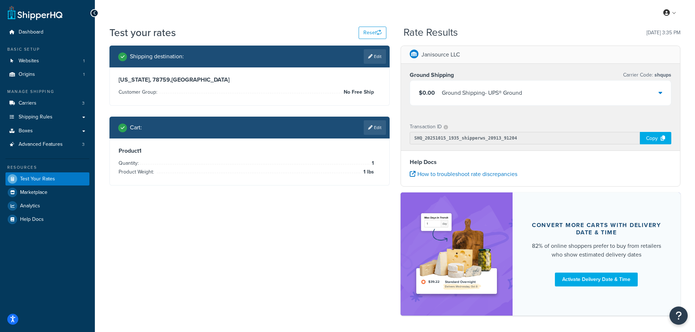
click at [663, 91] on div "$0.00 Ground Shipping - UPS® Ground" at bounding box center [540, 93] width 261 height 25
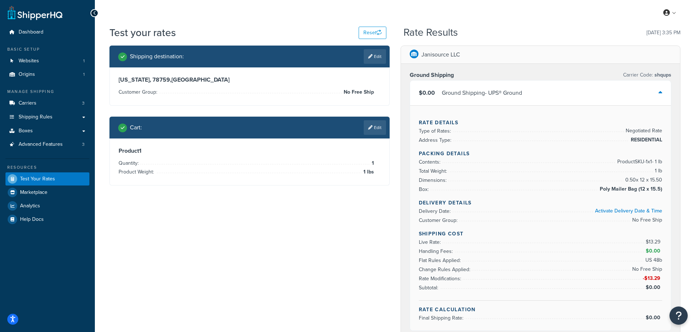
scroll to position [36, 0]
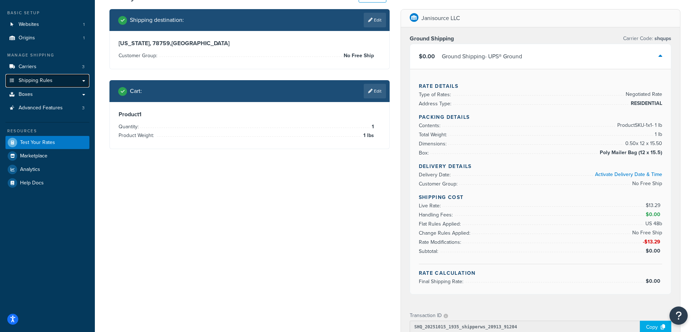
click at [26, 81] on span "Shipping Rules" at bounding box center [36, 81] width 34 height 6
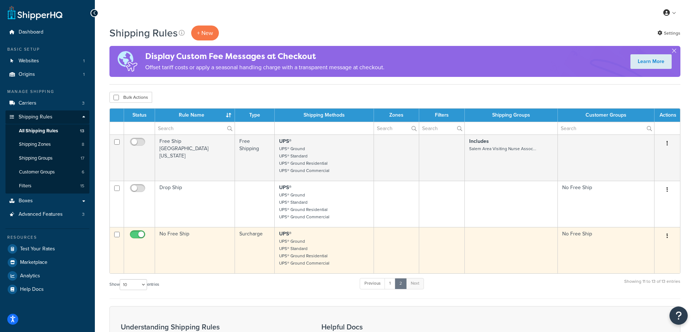
click at [219, 258] on td "No Free Ship" at bounding box center [195, 250] width 80 height 46
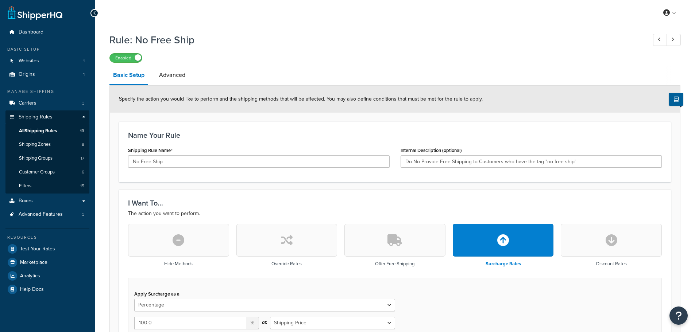
select select "PERCENTAGE"
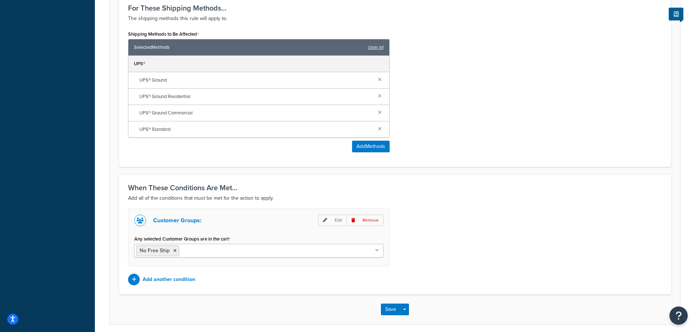
scroll to position [425, 0]
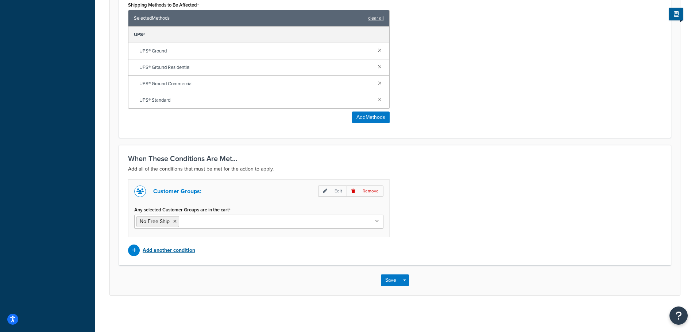
click at [181, 251] on p "Add another condition" at bounding box center [169, 251] width 53 height 10
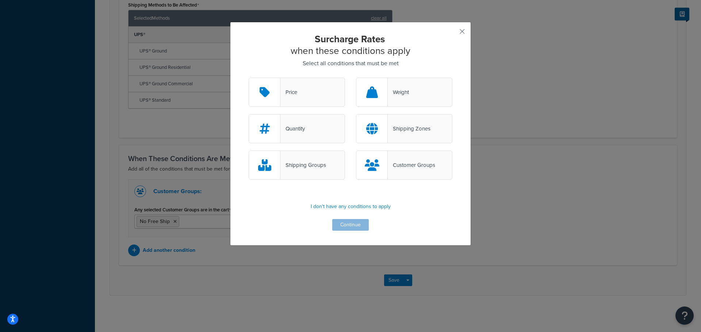
click at [426, 124] on div "Shipping Zones" at bounding box center [408, 129] width 43 height 10
click at [0, 0] on input "Shipping Zones" at bounding box center [0, 0] width 0 height 0
click at [342, 225] on button "Continue" at bounding box center [350, 225] width 36 height 12
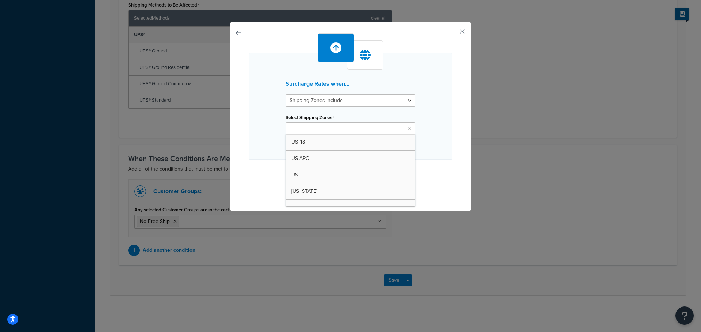
click at [372, 131] on ul at bounding box center [350, 129] width 130 height 12
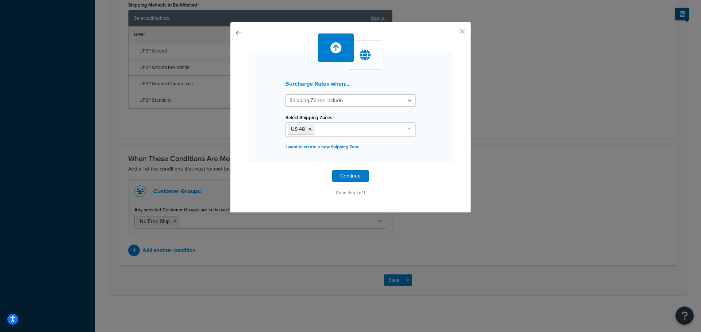
click at [424, 113] on div "Surcharge Rates when... Shipping Zones Include Shipping Zones Do Not Include Se…" at bounding box center [350, 107] width 204 height 109
click at [352, 174] on button "Continue" at bounding box center [350, 176] width 36 height 12
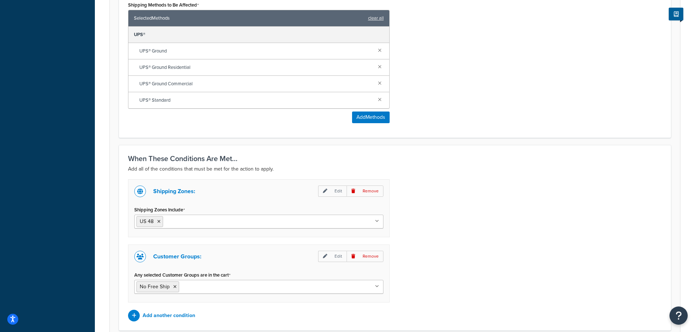
scroll to position [490, 0]
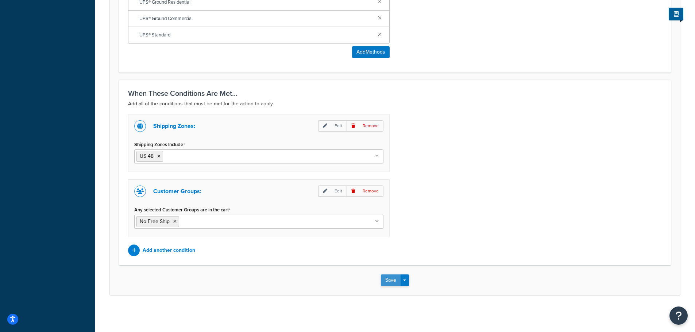
click at [390, 282] on button "Save" at bounding box center [391, 281] width 20 height 12
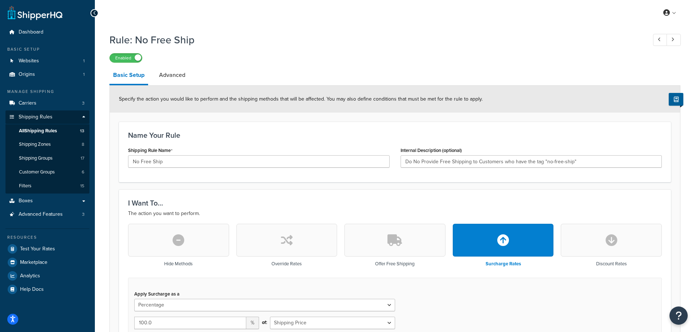
scroll to position [159, 0]
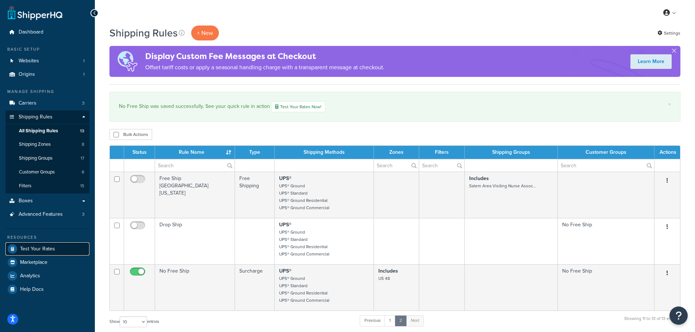
click at [36, 248] on span "Test Your Rates" at bounding box center [37, 249] width 35 height 6
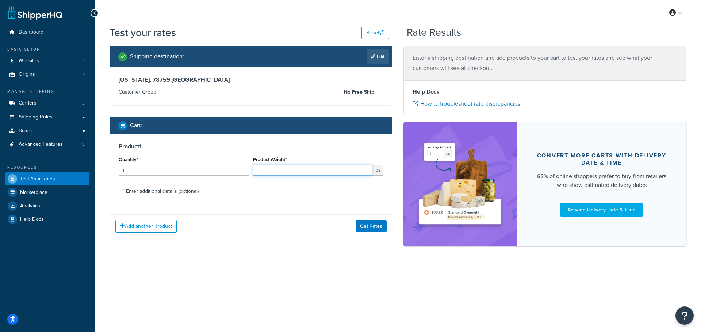
click at [285, 172] on input "1" at bounding box center [312, 170] width 119 height 11
drag, startPoint x: 273, startPoint y: 170, endPoint x: 256, endPoint y: 171, distance: 16.4
click at [256, 171] on input "1" at bounding box center [312, 170] width 119 height 11
type input "10"
click at [371, 223] on button "Get Rates" at bounding box center [370, 227] width 31 height 12
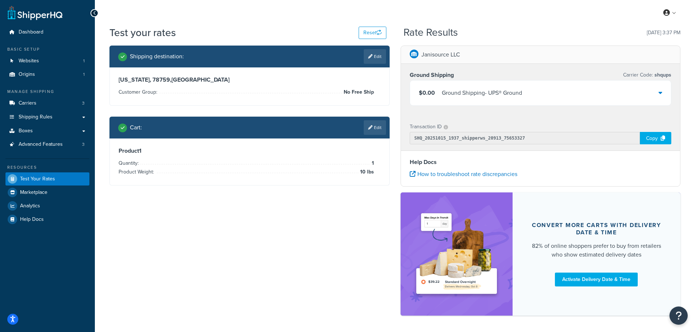
click at [659, 92] on icon at bounding box center [661, 93] width 4 height 6
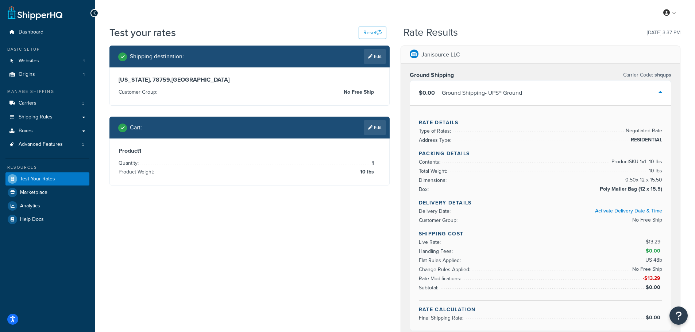
click at [425, 279] on span "Rate Modifications:" at bounding box center [441, 279] width 44 height 8
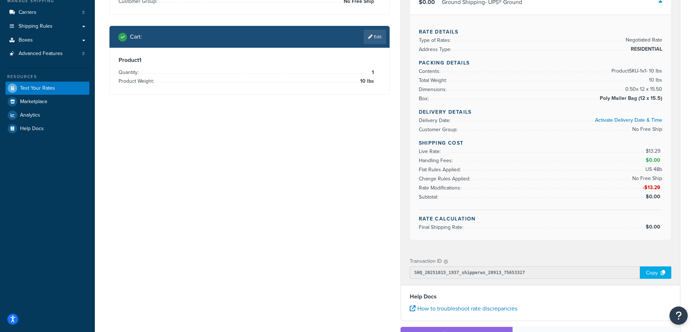
scroll to position [73, 0]
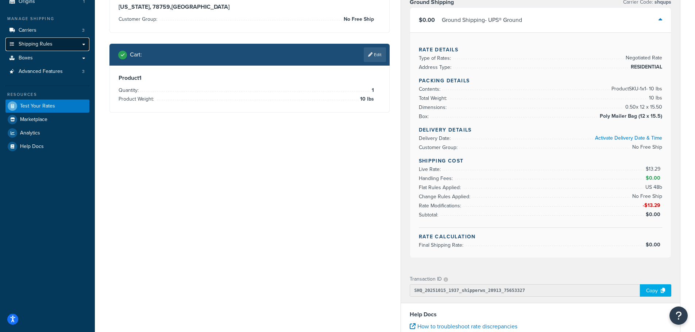
click at [31, 45] on span "Shipping Rules" at bounding box center [36, 44] width 34 height 6
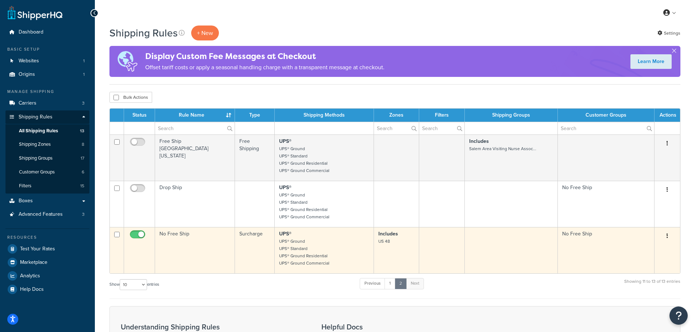
click at [198, 248] on td "No Free Ship" at bounding box center [195, 250] width 80 height 46
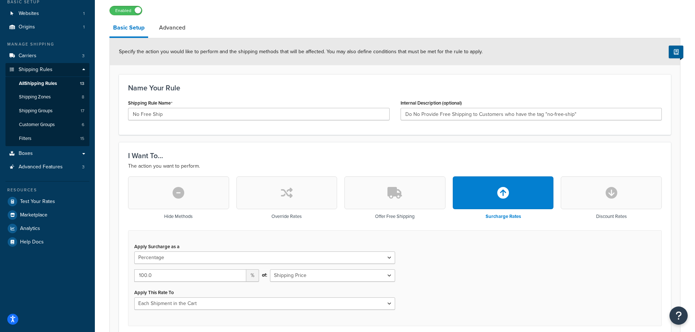
scroll to position [182, 0]
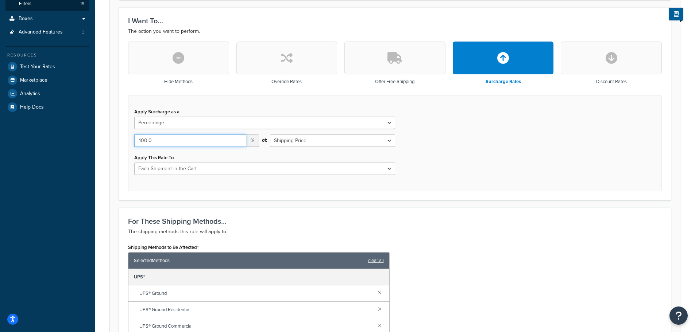
click at [178, 138] on input "100.0" at bounding box center [190, 141] width 112 height 12
click at [177, 121] on select "Flat Rate Percentage Flat Rate & Percentage" at bounding box center [264, 123] width 261 height 12
click at [134, 117] on select "Flat Rate Percentage Flat Rate & Percentage" at bounding box center [264, 123] width 261 height 12
click at [176, 124] on select "Flat Rate Percentage Flat Rate & Percentage" at bounding box center [264, 123] width 261 height 12
click at [134, 117] on select "Flat Rate Percentage Flat Rate & Percentage" at bounding box center [264, 123] width 261 height 12
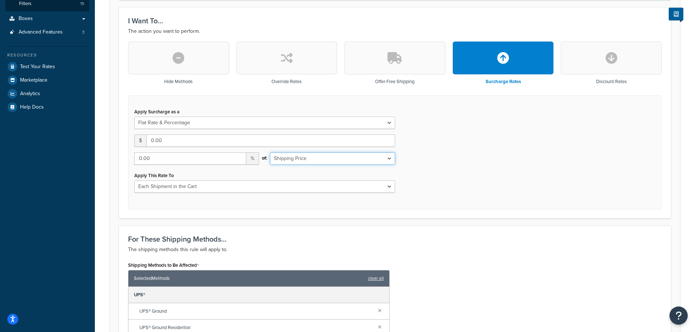
click at [385, 157] on select "Shipping Price Order Value" at bounding box center [332, 159] width 125 height 12
click at [292, 55] on icon "button" at bounding box center [287, 58] width 12 height 12
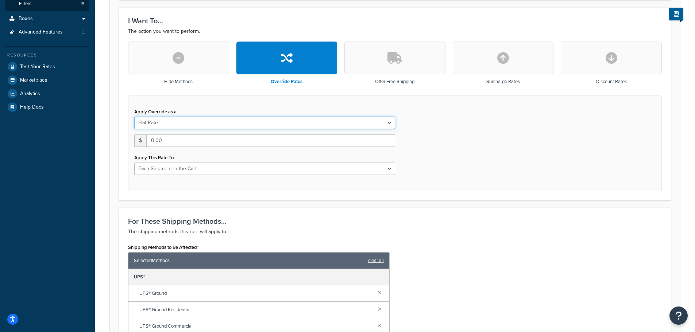
click at [189, 125] on select "Flat Rate Percentage Flat Rate & Percentage" at bounding box center [264, 123] width 261 height 12
click at [134, 117] on select "Flat Rate Percentage Flat Rate & Percentage" at bounding box center [264, 123] width 261 height 12
click at [324, 146] on select "Order Value" at bounding box center [332, 141] width 125 height 12
click at [325, 141] on select "Order Value" at bounding box center [332, 141] width 125 height 12
click at [253, 124] on select "Flat Rate Percentage Flat Rate & Percentage" at bounding box center [264, 123] width 261 height 12
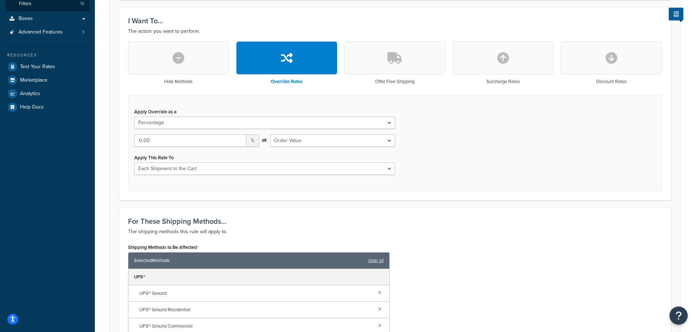
click at [504, 59] on icon "button" at bounding box center [503, 58] width 12 height 12
select select "FLAT_RATE"
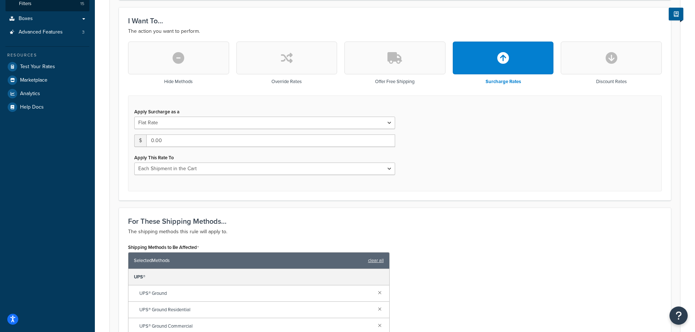
click at [625, 51] on button "button" at bounding box center [611, 58] width 101 height 33
type input "0"
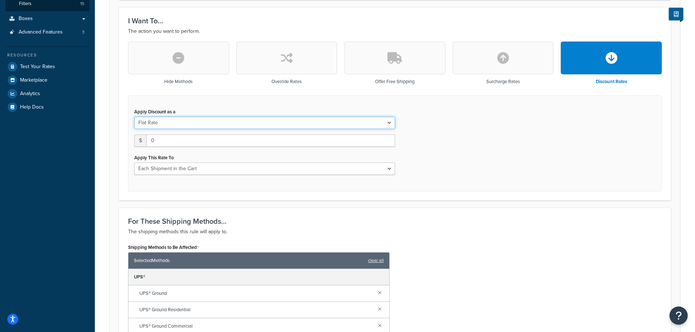
click at [339, 122] on select "Flat Rate Percentage Flat Rate & Percentage" at bounding box center [264, 123] width 261 height 12
select select "PERCENTAGE"
click at [134, 117] on select "Flat Rate Percentage Flat Rate & Percentage" at bounding box center [264, 123] width 261 height 12
click at [335, 141] on select "Shipping Price Order Value" at bounding box center [332, 141] width 125 height 12
select select "SHIPPING"
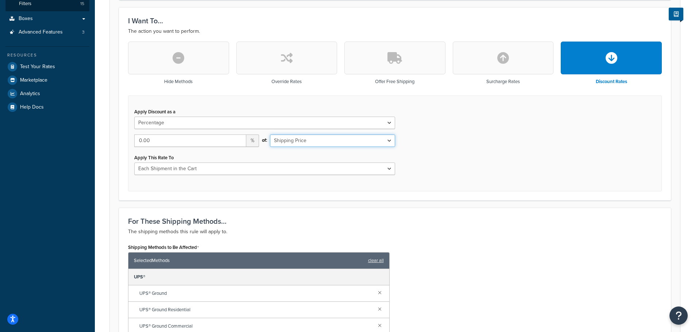
click at [270, 135] on select "Shipping Price Order Value" at bounding box center [332, 141] width 125 height 12
click at [514, 58] on button "button" at bounding box center [503, 58] width 101 height 33
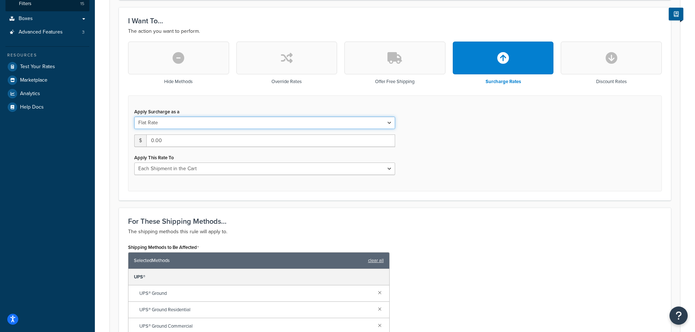
click at [277, 124] on select "Flat Rate Percentage Flat Rate & Percentage" at bounding box center [264, 123] width 261 height 12
select select "PERCENTAGE"
click at [134, 117] on select "Flat Rate Percentage Flat Rate & Percentage" at bounding box center [264, 123] width 261 height 12
drag, startPoint x: 155, startPoint y: 142, endPoint x: 138, endPoint y: 139, distance: 17.2
click at [138, 139] on input "0.00" at bounding box center [190, 141] width 112 height 12
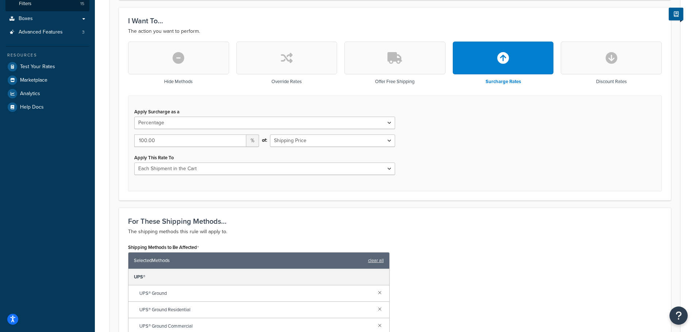
click at [452, 143] on div "Apply Surcharge as a Flat Rate Percentage Flat Rate & Percentage 100.00 % of: S…" at bounding box center [395, 144] width 534 height 96
click at [238, 139] on input "101" at bounding box center [190, 141] width 112 height 12
click at [238, 139] on input "102" at bounding box center [190, 141] width 112 height 12
click at [238, 139] on input "103" at bounding box center [190, 141] width 112 height 12
click at [238, 139] on input "104" at bounding box center [190, 141] width 112 height 12
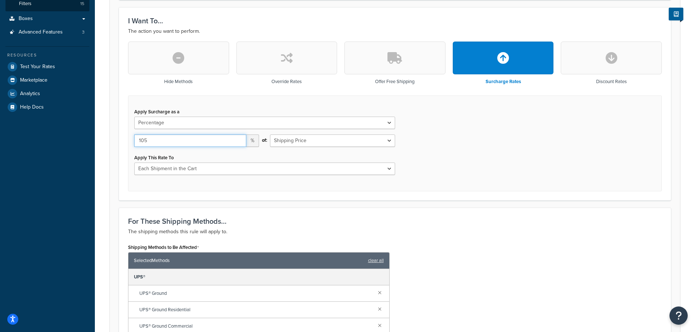
click at [238, 139] on input "105" at bounding box center [190, 141] width 112 height 12
click at [239, 143] on input "104" at bounding box center [190, 141] width 112 height 12
click at [239, 144] on input "103" at bounding box center [190, 141] width 112 height 12
click at [239, 145] on input "102" at bounding box center [190, 141] width 112 height 12
click at [239, 146] on input "102" at bounding box center [190, 141] width 112 height 12
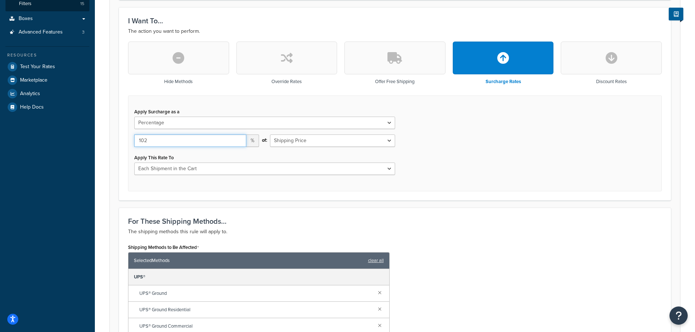
click at [239, 146] on input "102" at bounding box center [190, 141] width 112 height 12
click at [238, 142] on input "101" at bounding box center [190, 141] width 112 height 12
type input "100"
click at [238, 142] on input "100" at bounding box center [190, 141] width 112 height 12
click at [482, 150] on div "Apply Surcharge as a Flat Rate Percentage Flat Rate & Percentage 100 % of: Ship…" at bounding box center [395, 144] width 534 height 96
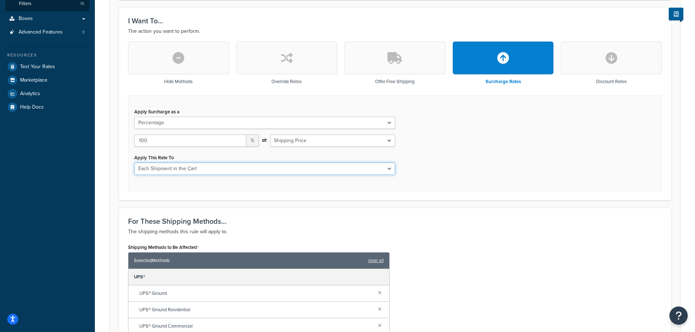
click at [389, 167] on select "Each Shipment in the Cart Each Shipping Group in the Cart Each Item within a Sh…" at bounding box center [264, 169] width 261 height 12
click at [427, 171] on div "Apply Surcharge as a Flat Rate Percentage Flat Rate & Percentage 100 % of: Ship…" at bounding box center [395, 144] width 534 height 96
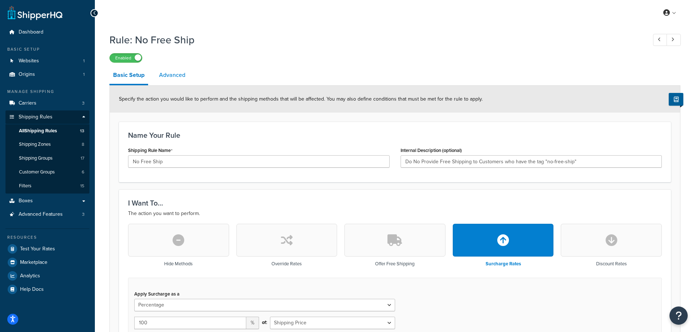
click at [171, 76] on link "Advanced" at bounding box center [172, 75] width 34 height 18
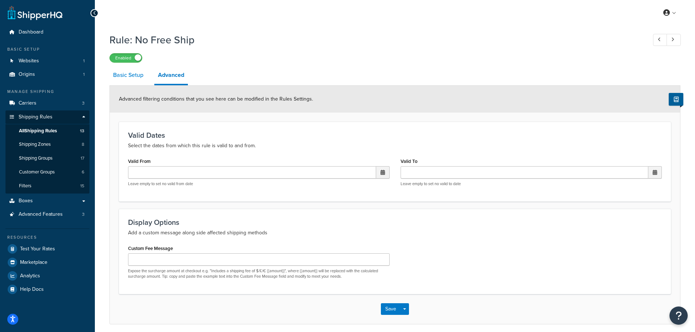
click at [119, 77] on link "Basic Setup" at bounding box center [128, 75] width 38 height 18
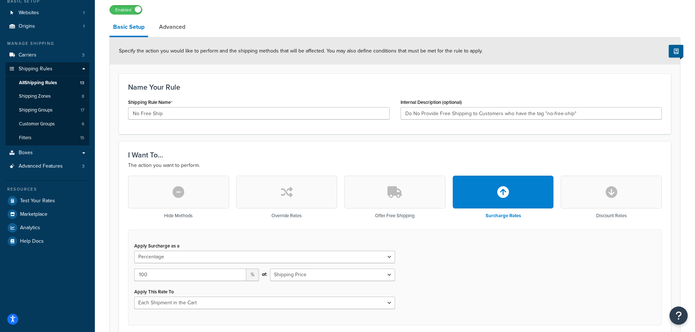
scroll to position [146, 0]
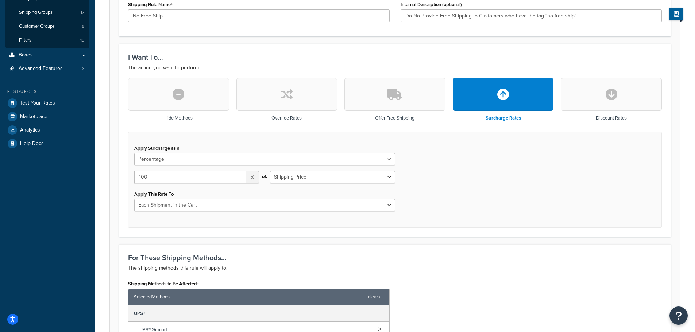
click at [300, 96] on button "button" at bounding box center [286, 94] width 101 height 33
select select "FLAT_RATE"
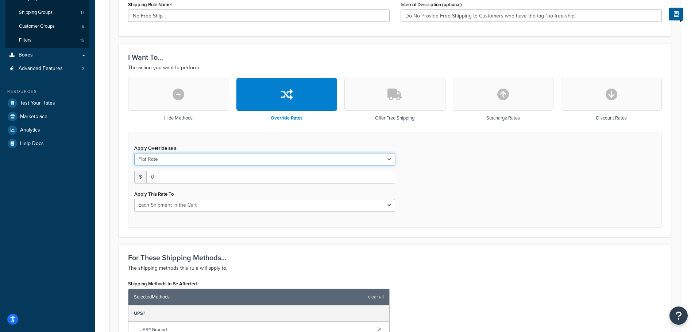
click at [382, 159] on select "Flat Rate Percentage Flat Rate & Percentage" at bounding box center [264, 159] width 261 height 12
click at [198, 97] on button "button" at bounding box center [178, 94] width 101 height 33
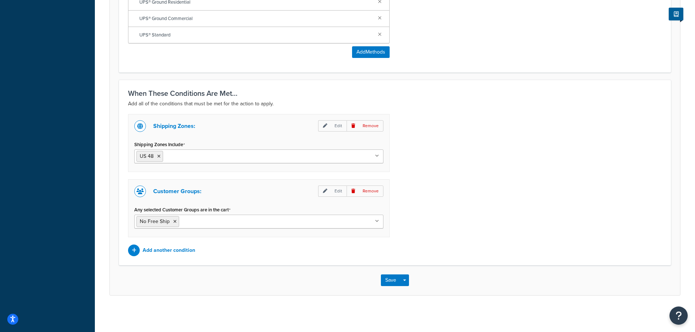
scroll to position [103, 0]
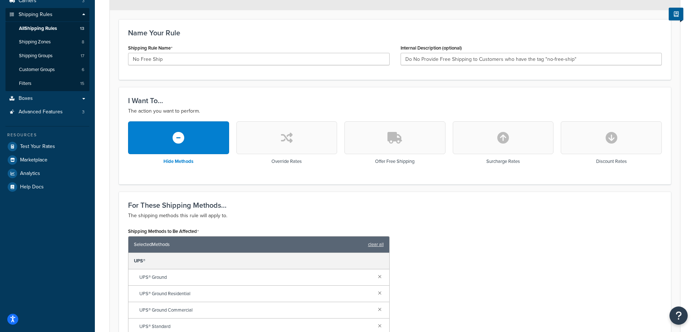
click at [503, 145] on button "button" at bounding box center [503, 137] width 101 height 33
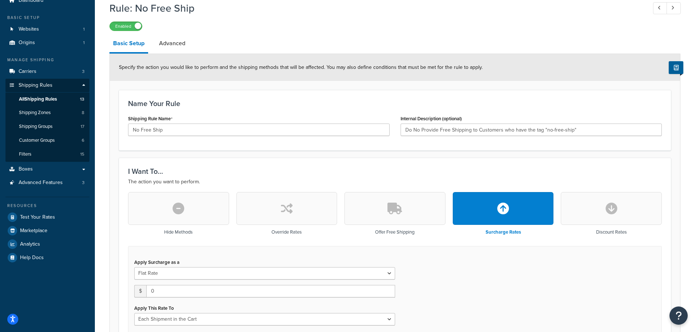
scroll to position [0, 0]
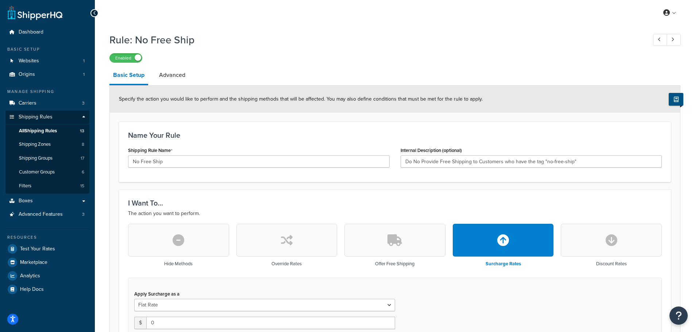
click at [678, 100] on icon at bounding box center [676, 99] width 5 height 5
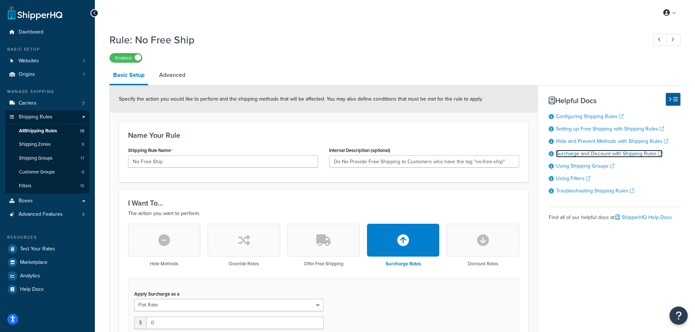
click at [590, 154] on link "Surcharge and Discount with Shipping Rules" at bounding box center [609, 154] width 107 height 8
click at [240, 239] on icon "button" at bounding box center [244, 241] width 12 height 12
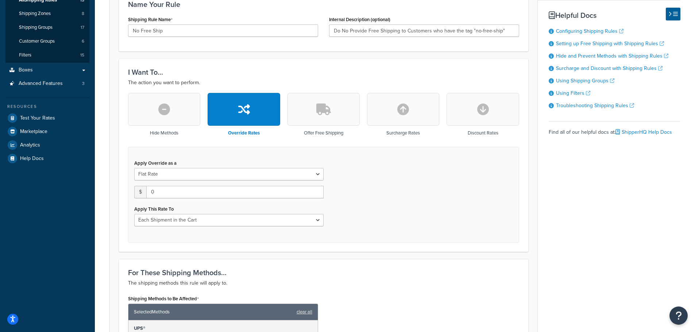
scroll to position [146, 0]
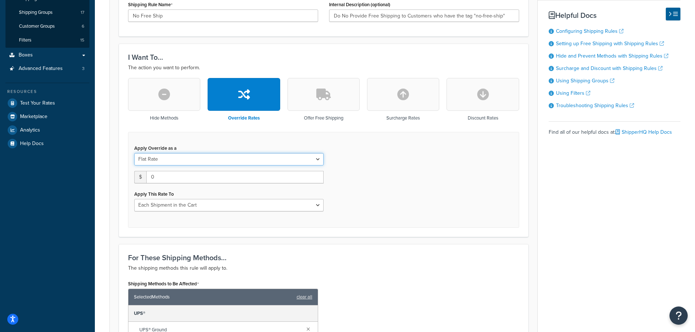
click at [316, 160] on select "Flat Rate Percentage Flat Rate & Percentage" at bounding box center [228, 159] width 189 height 12
click at [388, 142] on div "Apply Override as a Flat Rate Percentage Flat Rate & Percentage $ 0 Apply This …" at bounding box center [323, 180] width 391 height 96
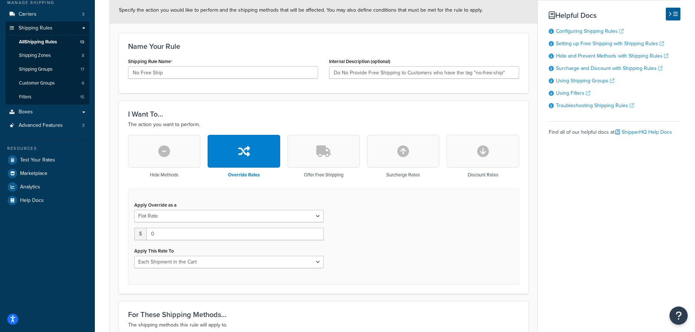
scroll to position [0, 0]
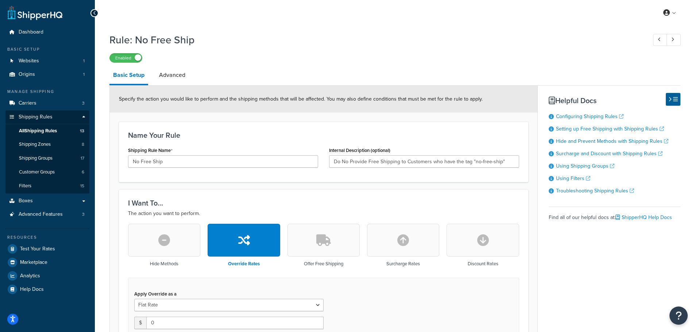
click at [142, 58] on label "Enabled" at bounding box center [126, 58] width 32 height 9
click at [41, 128] on span "All Shipping Rules" at bounding box center [38, 131] width 38 height 6
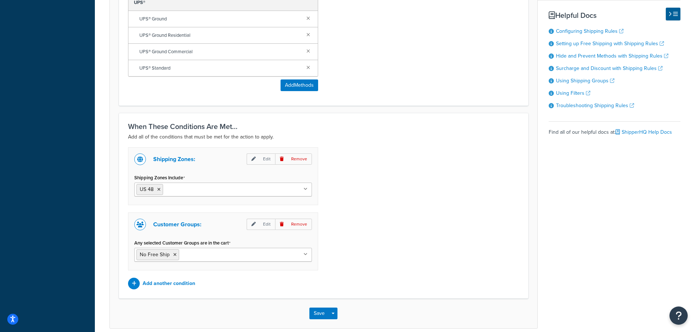
scroll to position [490, 0]
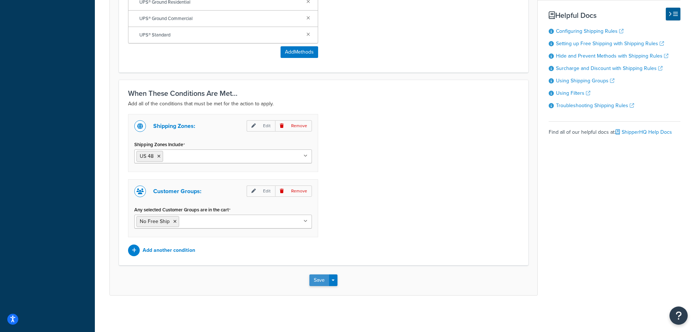
click at [324, 280] on button "Save" at bounding box center [319, 281] width 20 height 12
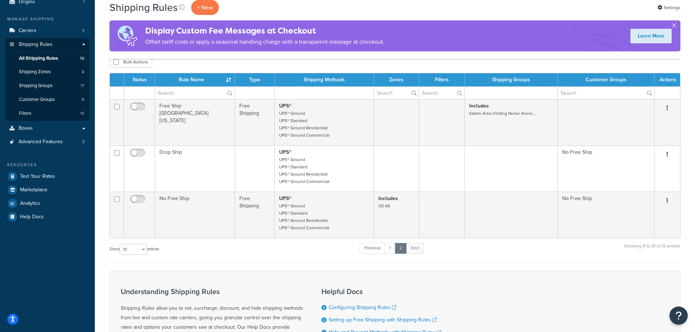
scroll to position [73, 0]
click at [367, 247] on link "Previous" at bounding box center [373, 248] width 26 height 11
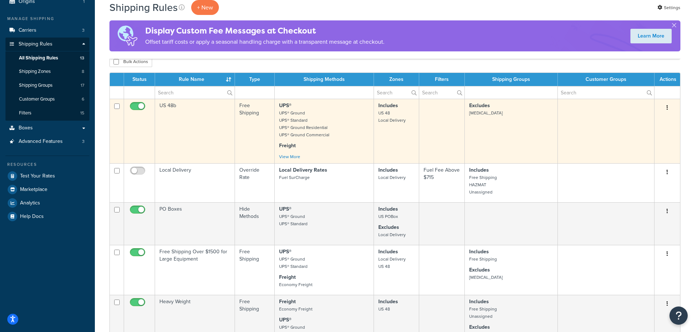
click at [172, 124] on td "US 48b" at bounding box center [195, 131] width 80 height 65
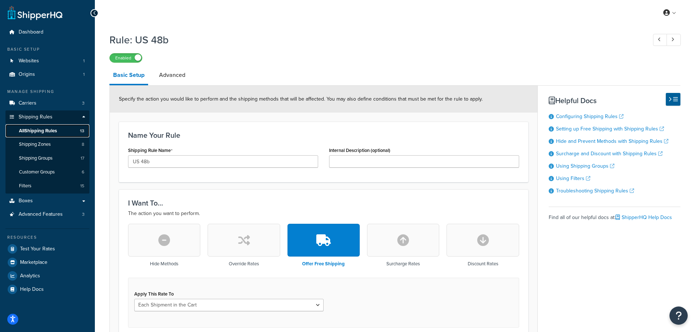
click at [49, 128] on span "All Shipping Rules" at bounding box center [38, 131] width 38 height 6
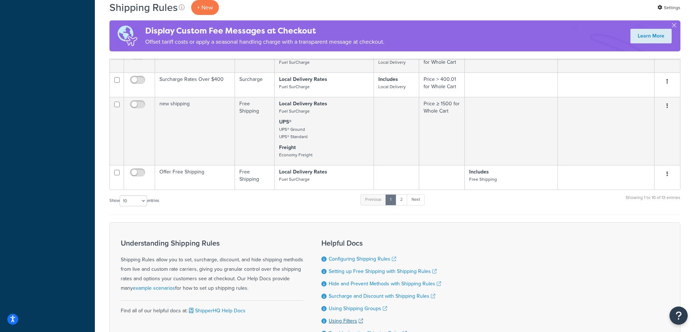
scroll to position [444, 0]
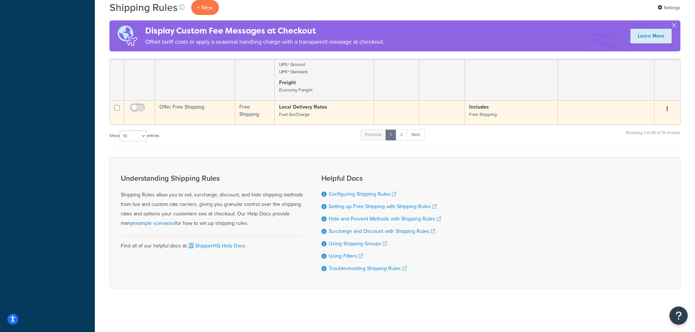
click at [669, 105] on button "button" at bounding box center [667, 110] width 10 height 12
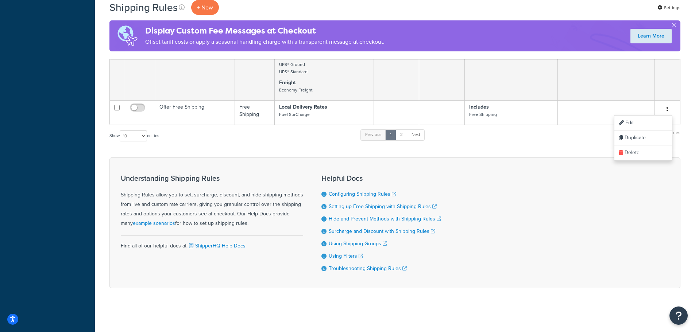
click at [599, 143] on div "Show 10 15 25 50 100 1000 entries Previous 1 2 Next Showing 1 to 10 of 13 entri…" at bounding box center [394, 140] width 571 height 22
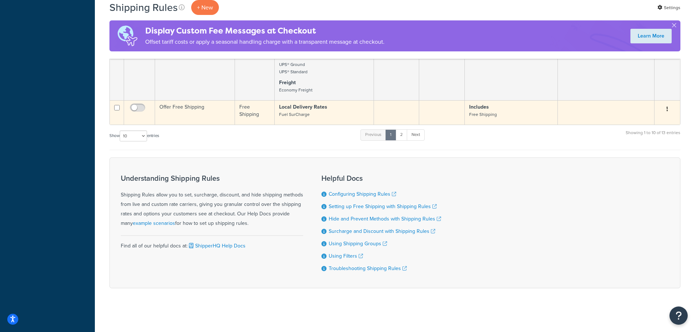
click at [186, 108] on td "Offer Free Shipping" at bounding box center [195, 112] width 80 height 24
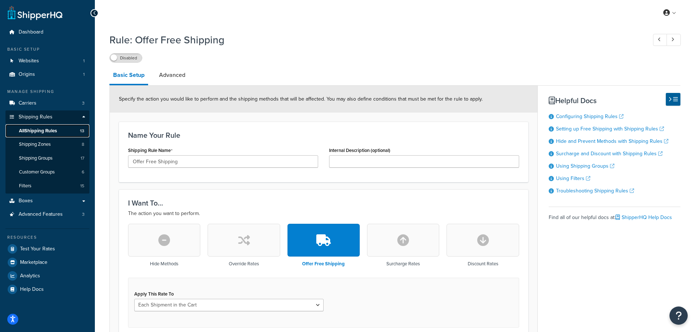
click at [53, 131] on span "All Shipping Rules" at bounding box center [38, 131] width 38 height 6
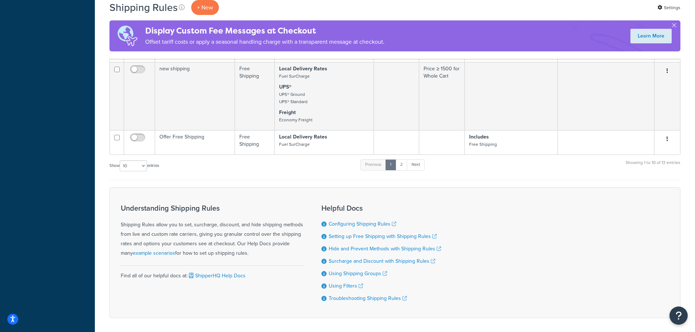
scroll to position [444, 0]
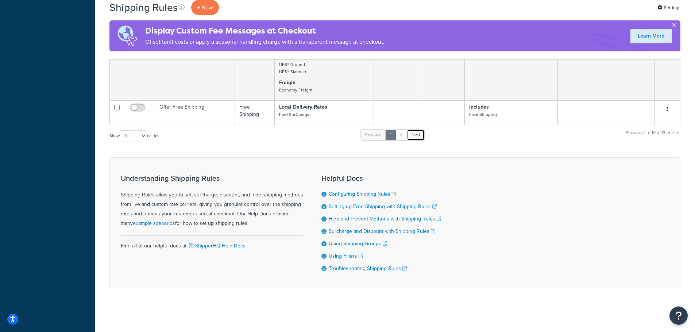
click at [420, 136] on link "Next" at bounding box center [416, 135] width 18 height 11
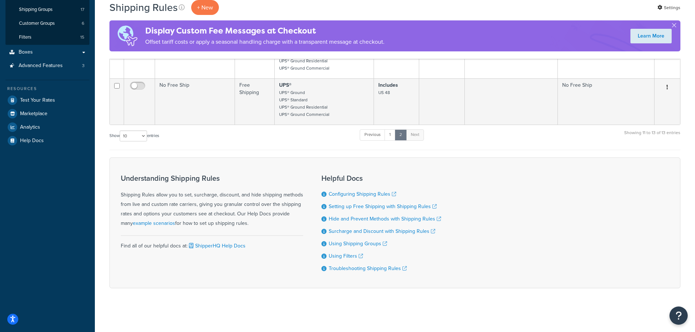
scroll to position [149, 0]
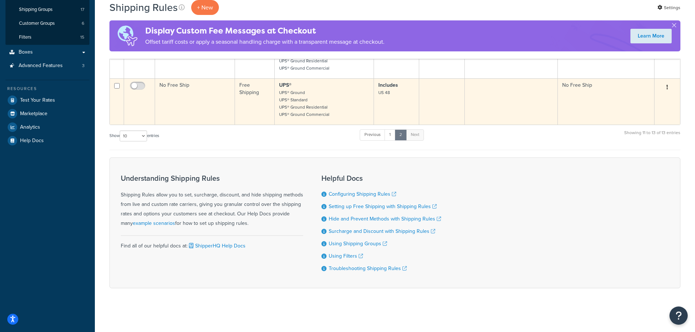
click at [177, 84] on td "No Free Ship" at bounding box center [195, 101] width 80 height 46
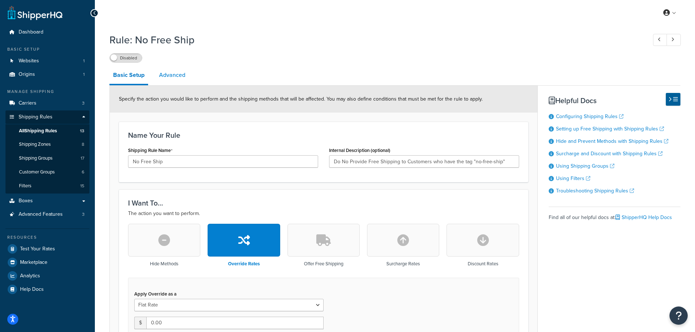
click at [173, 74] on link "Advanced" at bounding box center [172, 75] width 34 height 18
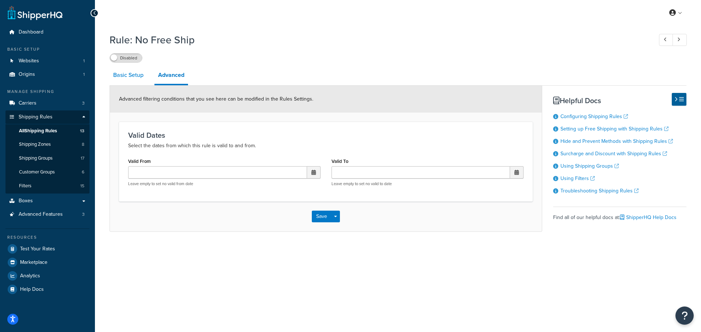
click at [134, 76] on link "Basic Setup" at bounding box center [128, 75] width 38 height 18
